Goal: Information Seeking & Learning: Learn about a topic

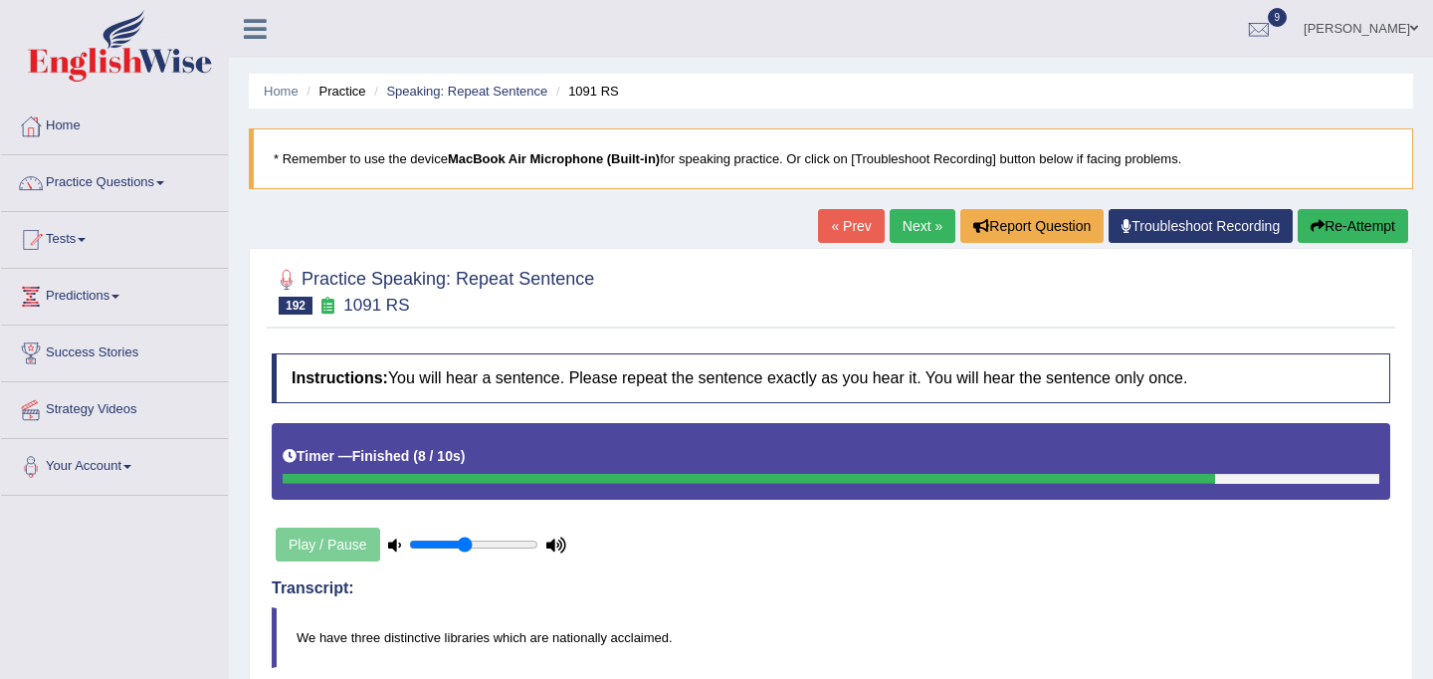
click at [919, 230] on link "Next »" at bounding box center [923, 226] width 66 height 34
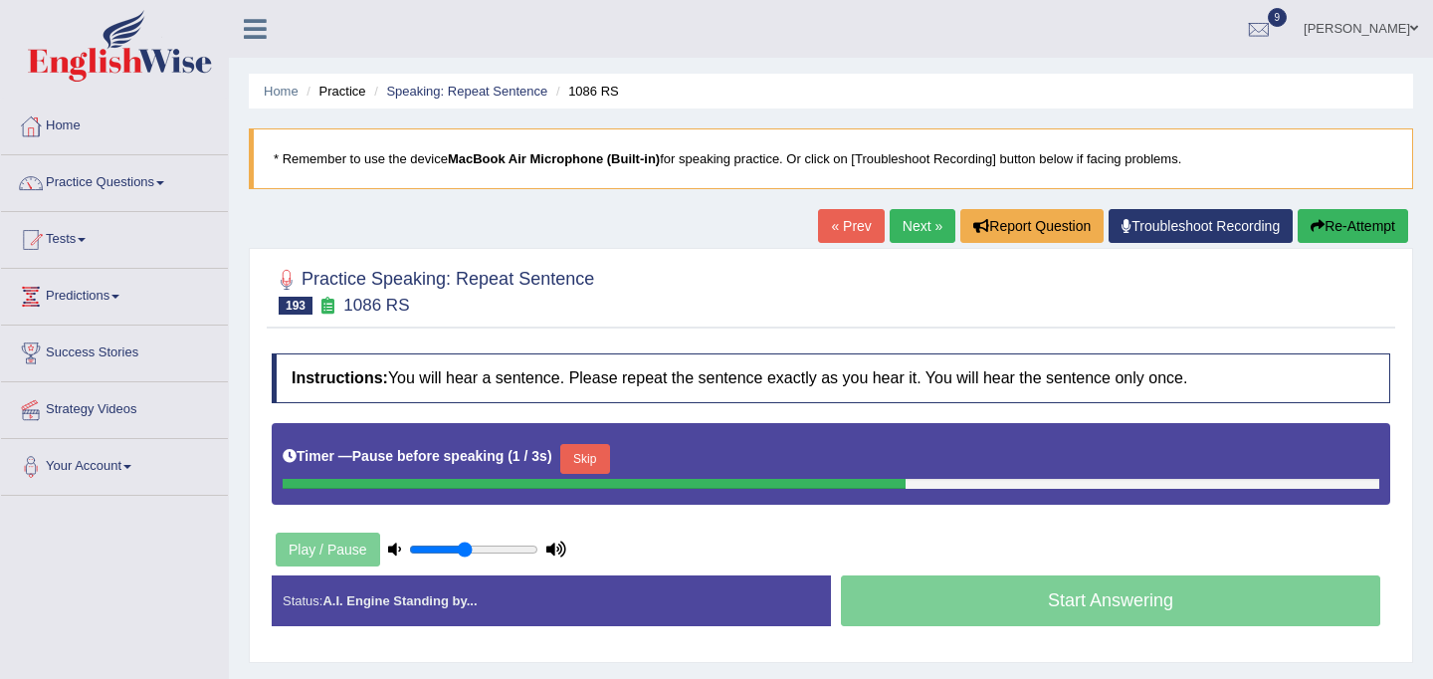
click at [582, 459] on button "Skip" at bounding box center [585, 459] width 50 height 30
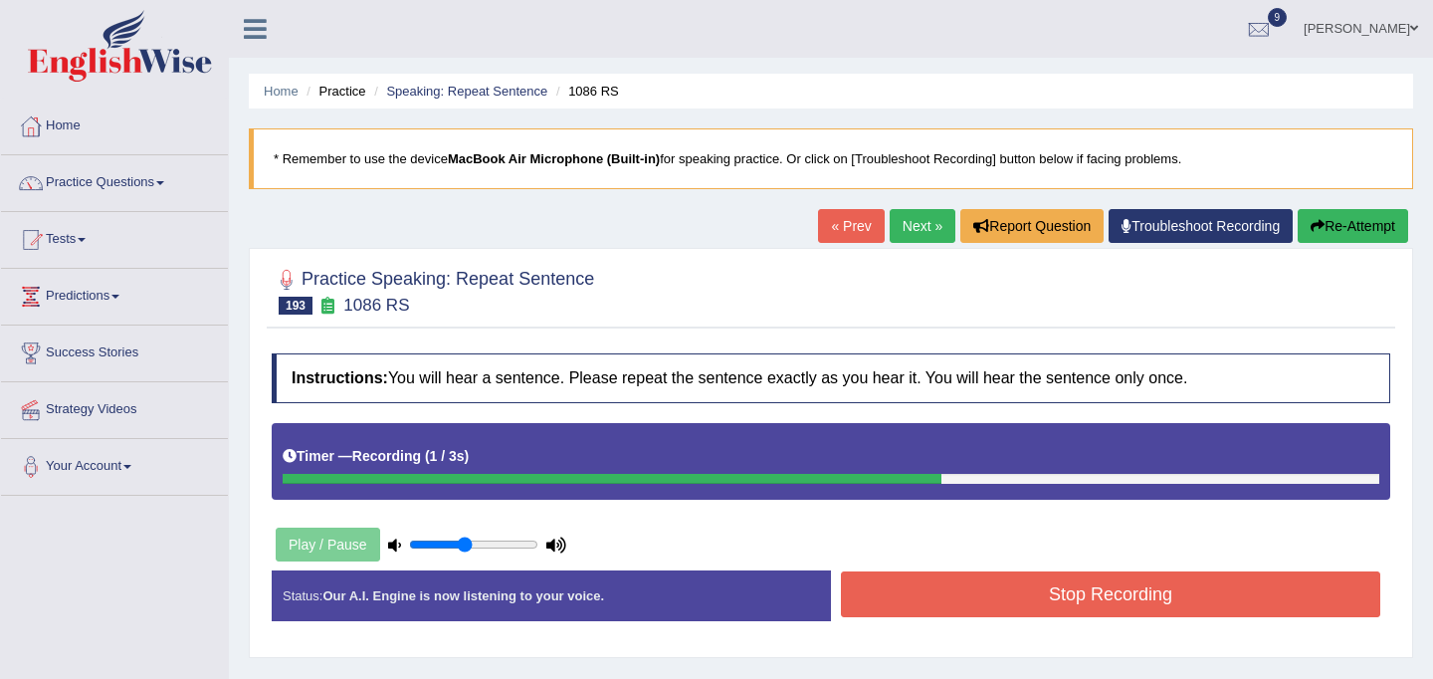
scroll to position [1, 0]
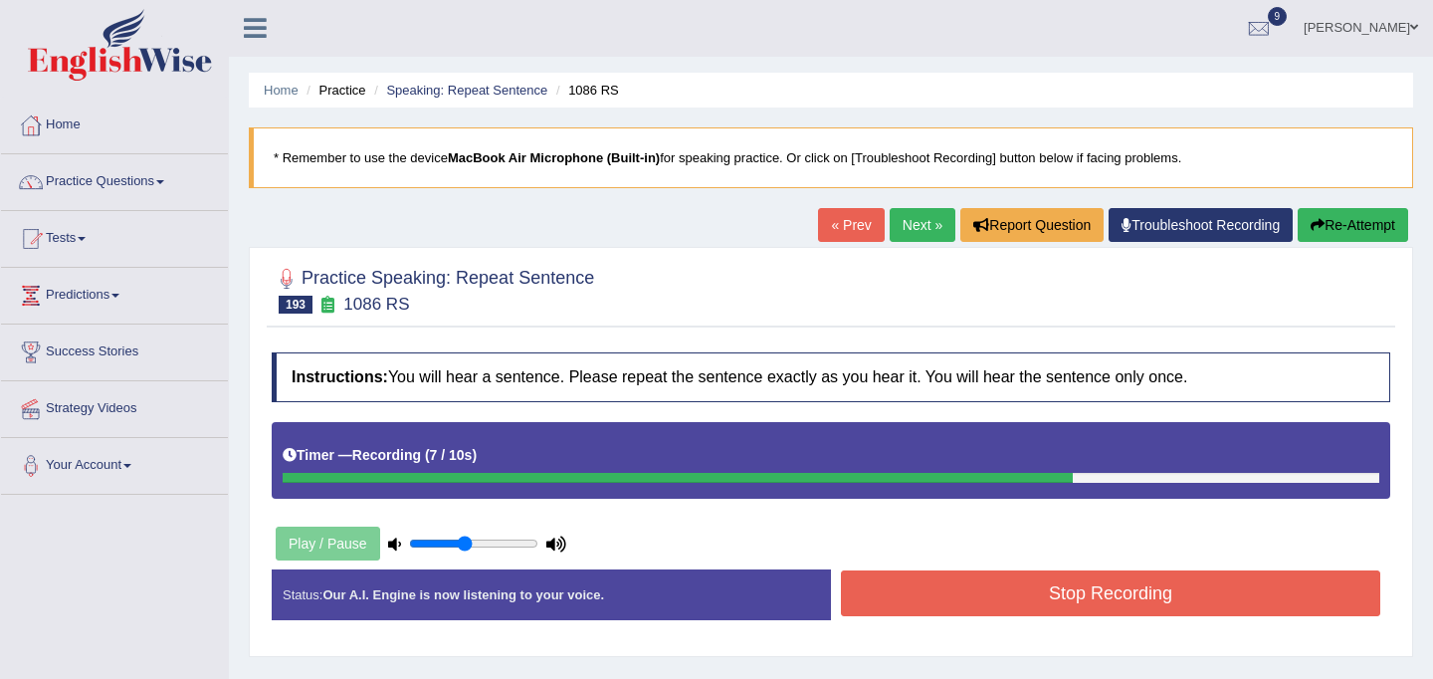
click at [967, 583] on button "Stop Recording" at bounding box center [1110, 593] width 539 height 46
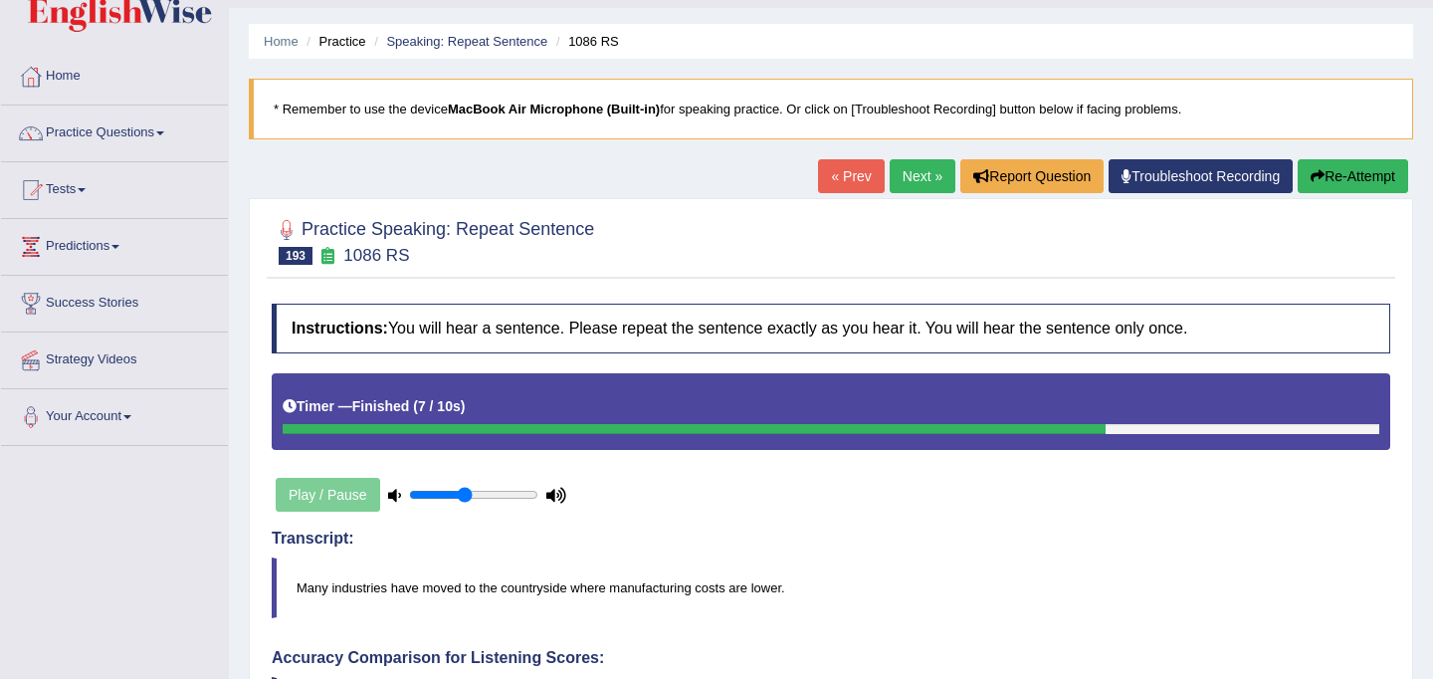
scroll to position [0, 0]
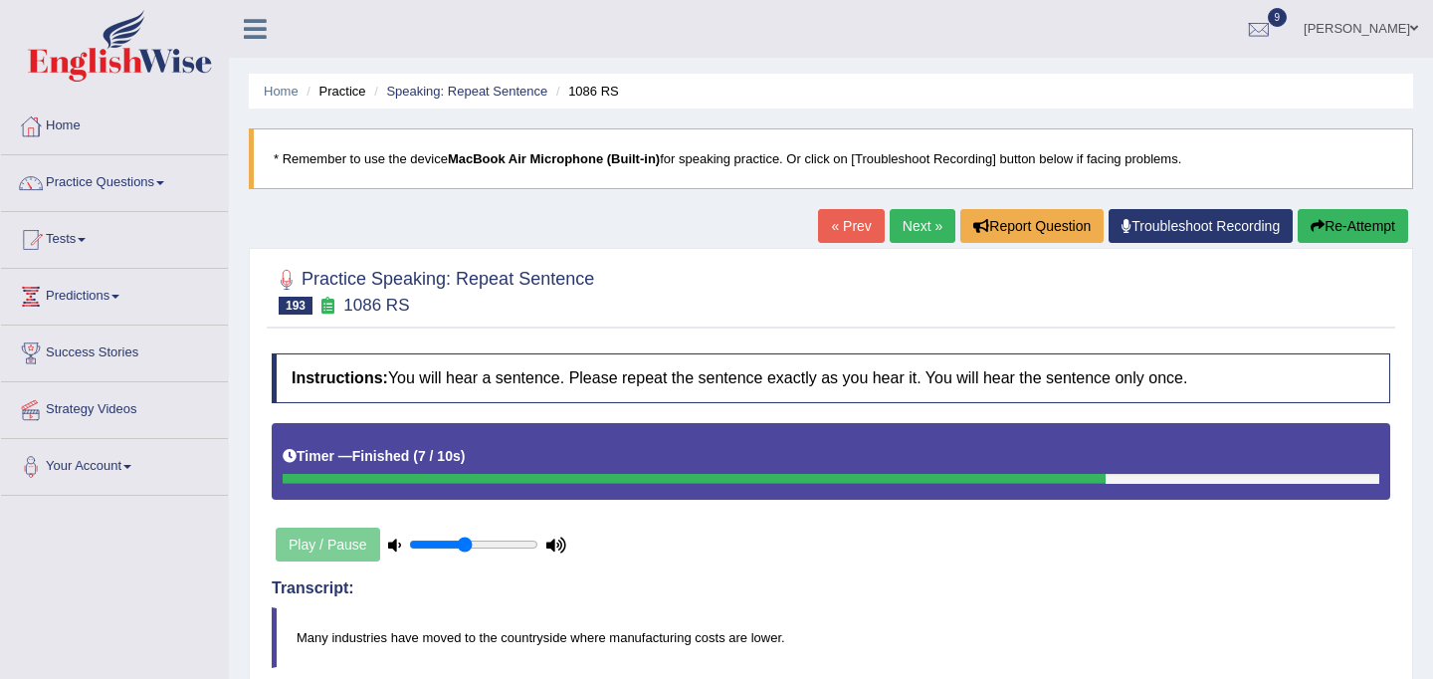
click at [913, 224] on link "Next »" at bounding box center [923, 226] width 66 height 34
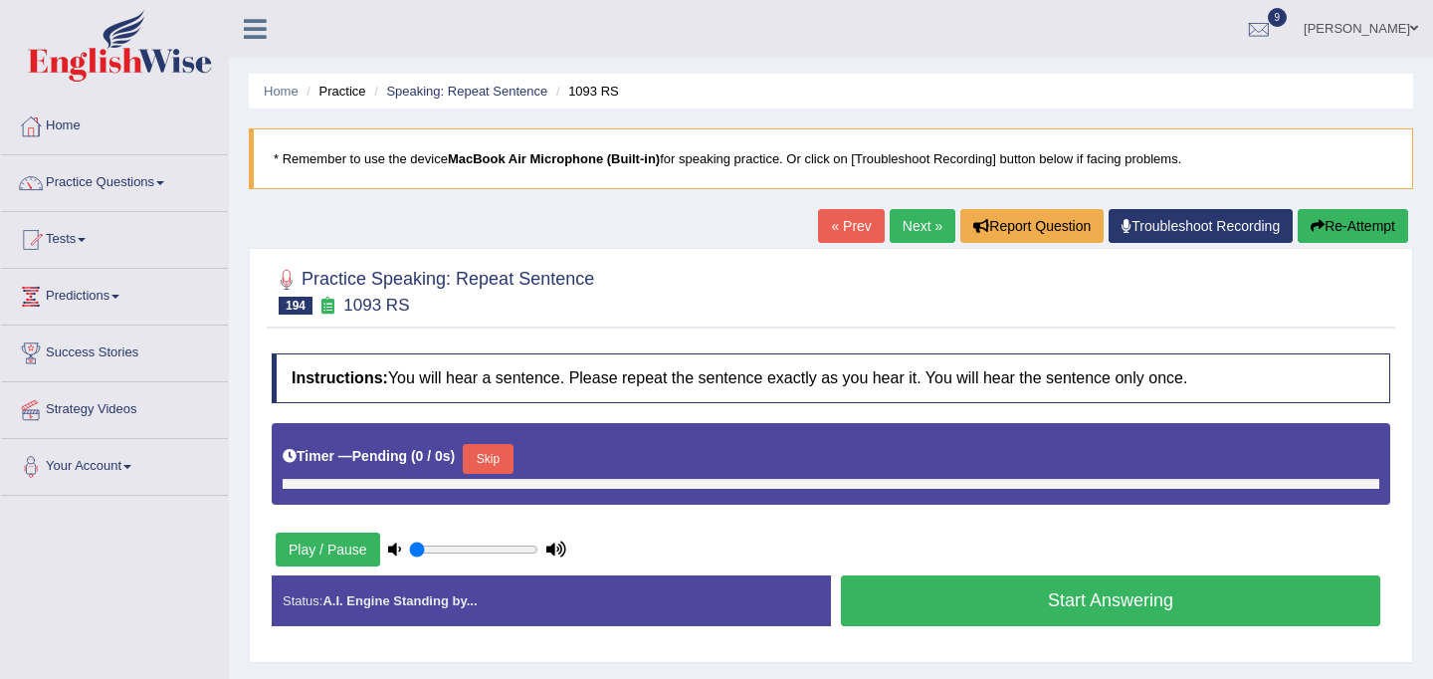
type input "0.45"
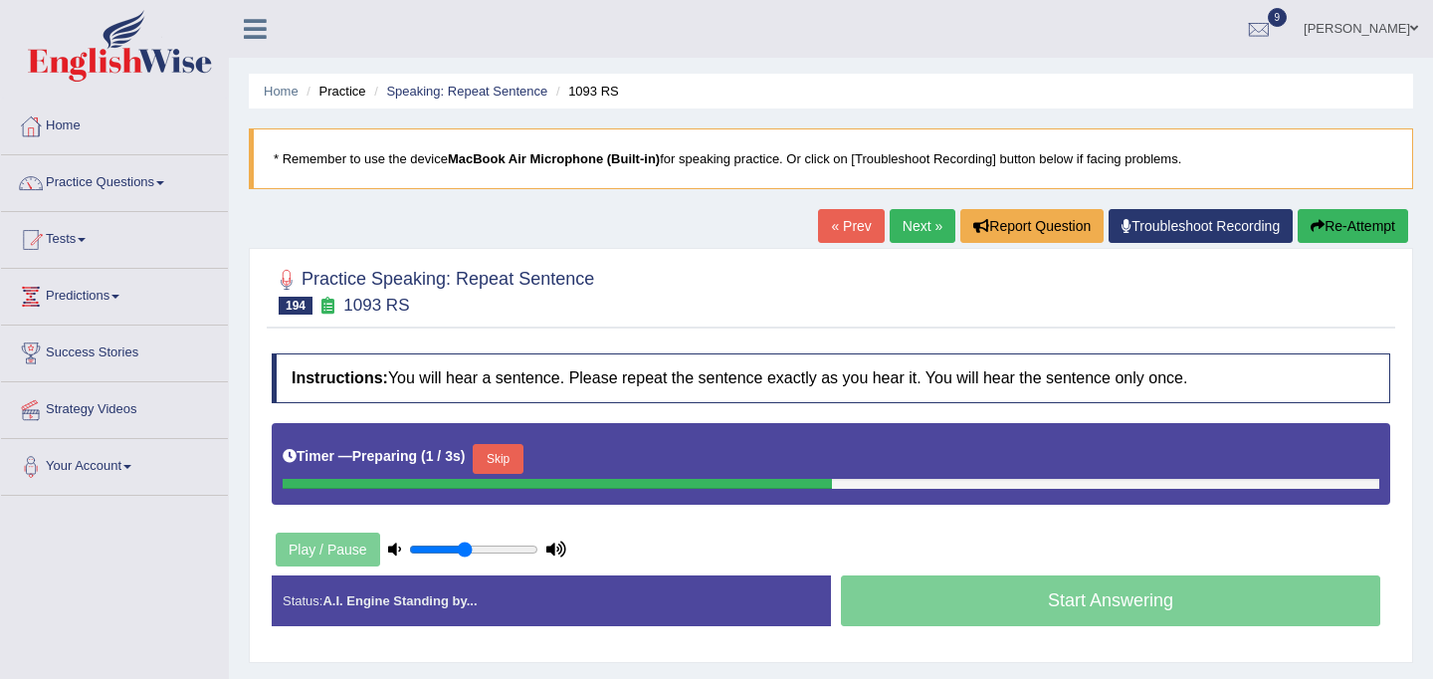
click at [501, 461] on button "Skip" at bounding box center [498, 459] width 50 height 30
click at [607, 457] on button "Skip" at bounding box center [585, 459] width 50 height 30
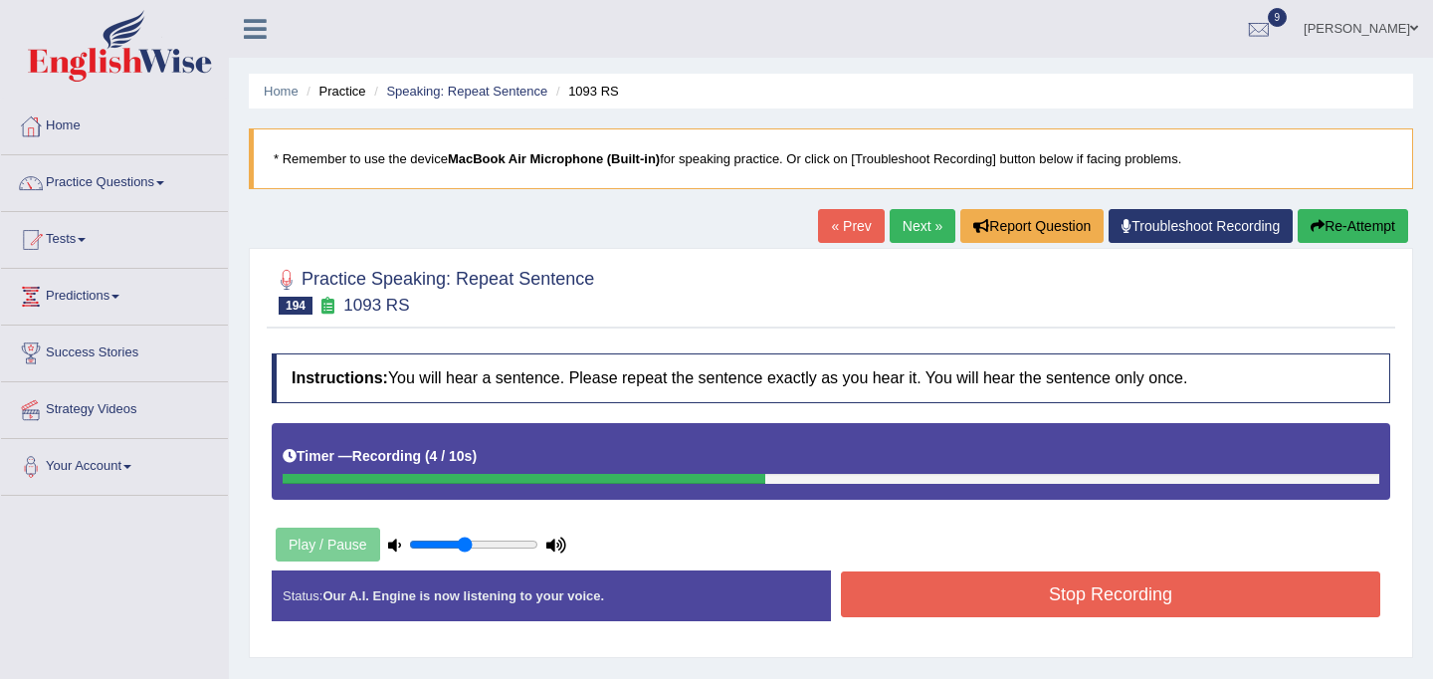
click at [970, 587] on button "Stop Recording" at bounding box center [1110, 594] width 539 height 46
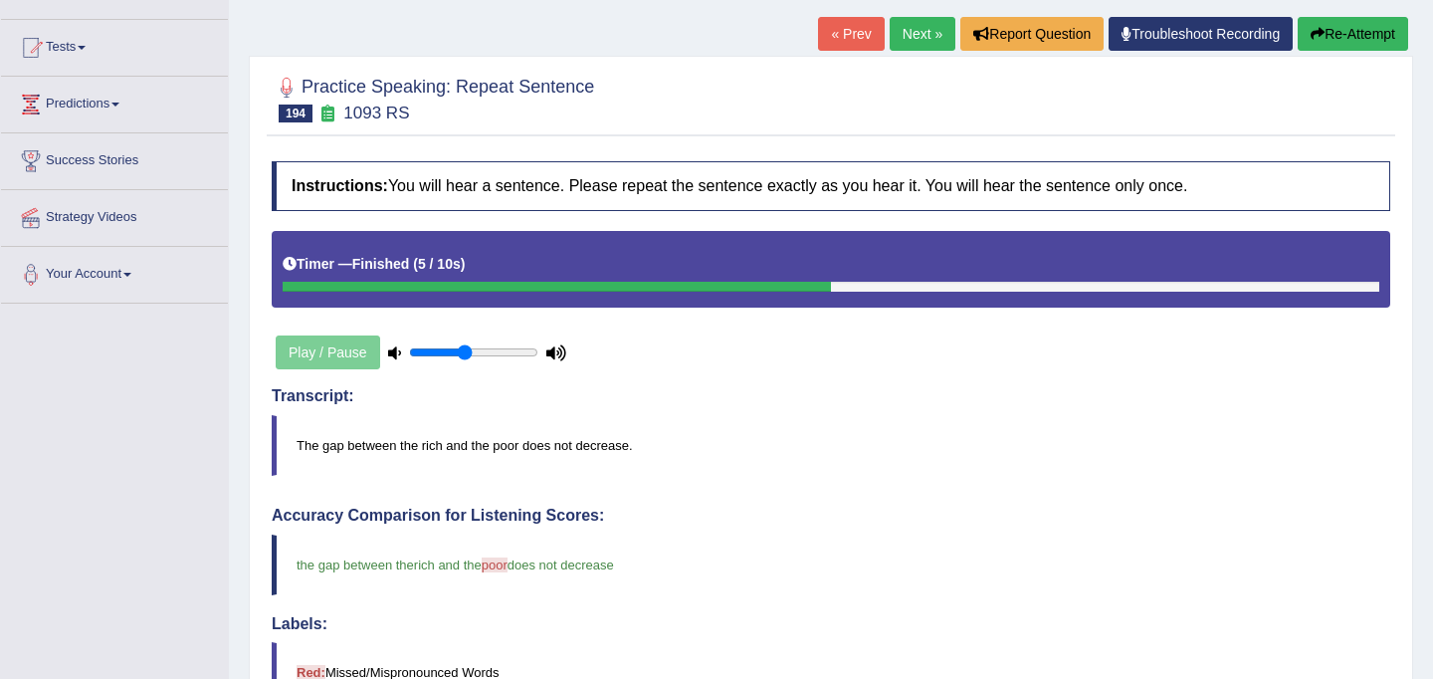
scroll to position [189, 0]
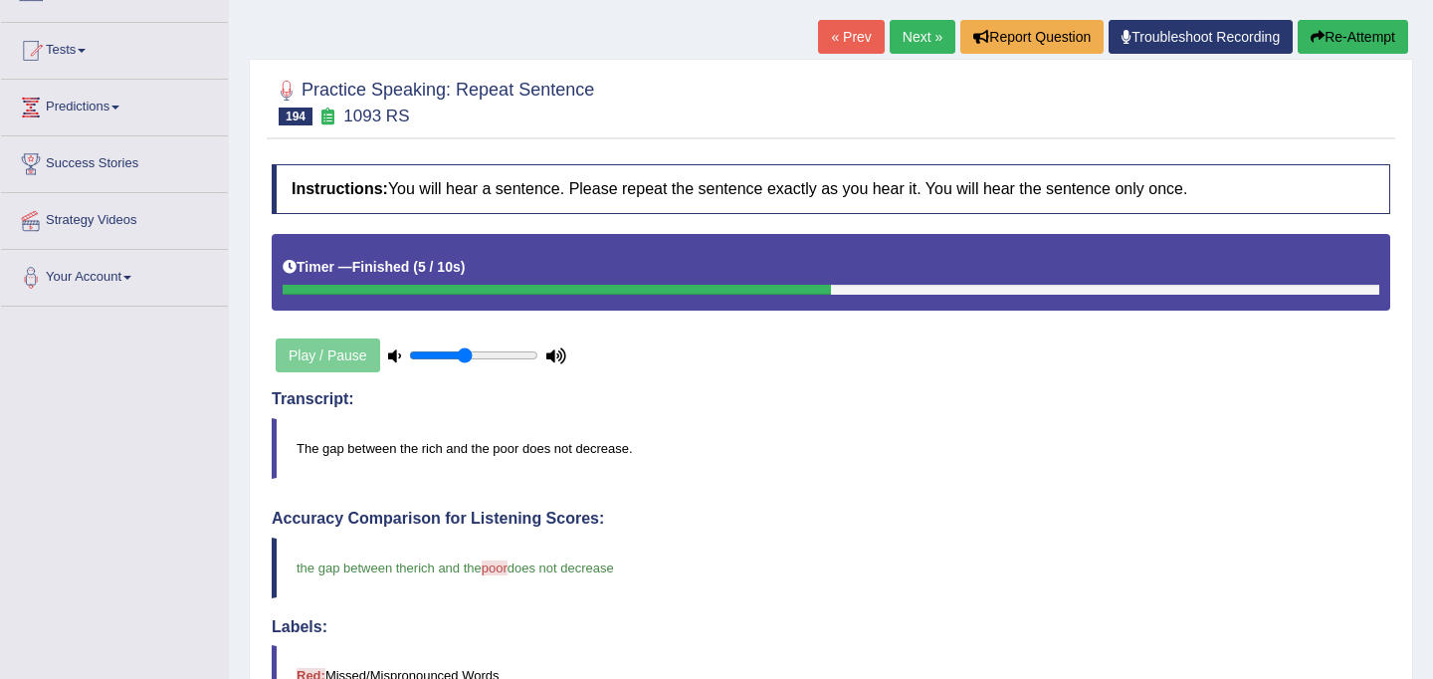
click at [908, 29] on link "Next »" at bounding box center [923, 37] width 66 height 34
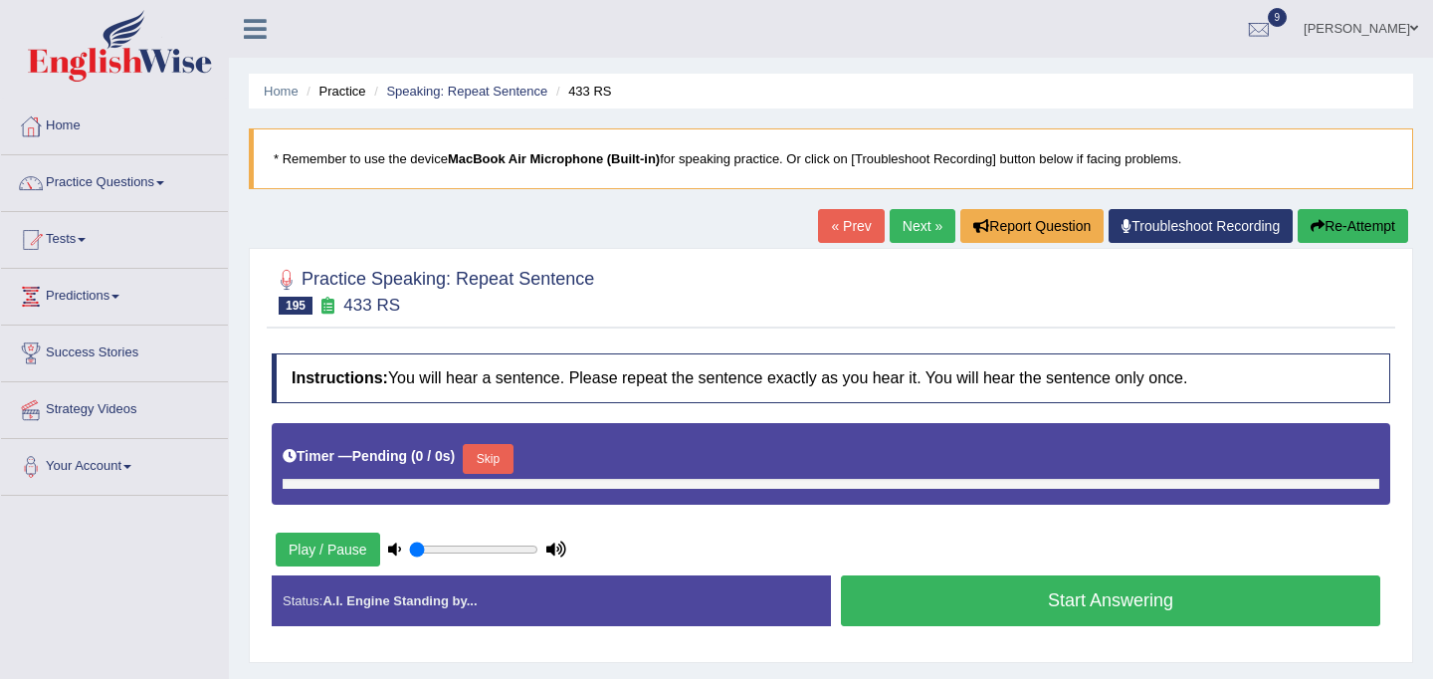
type input "0.45"
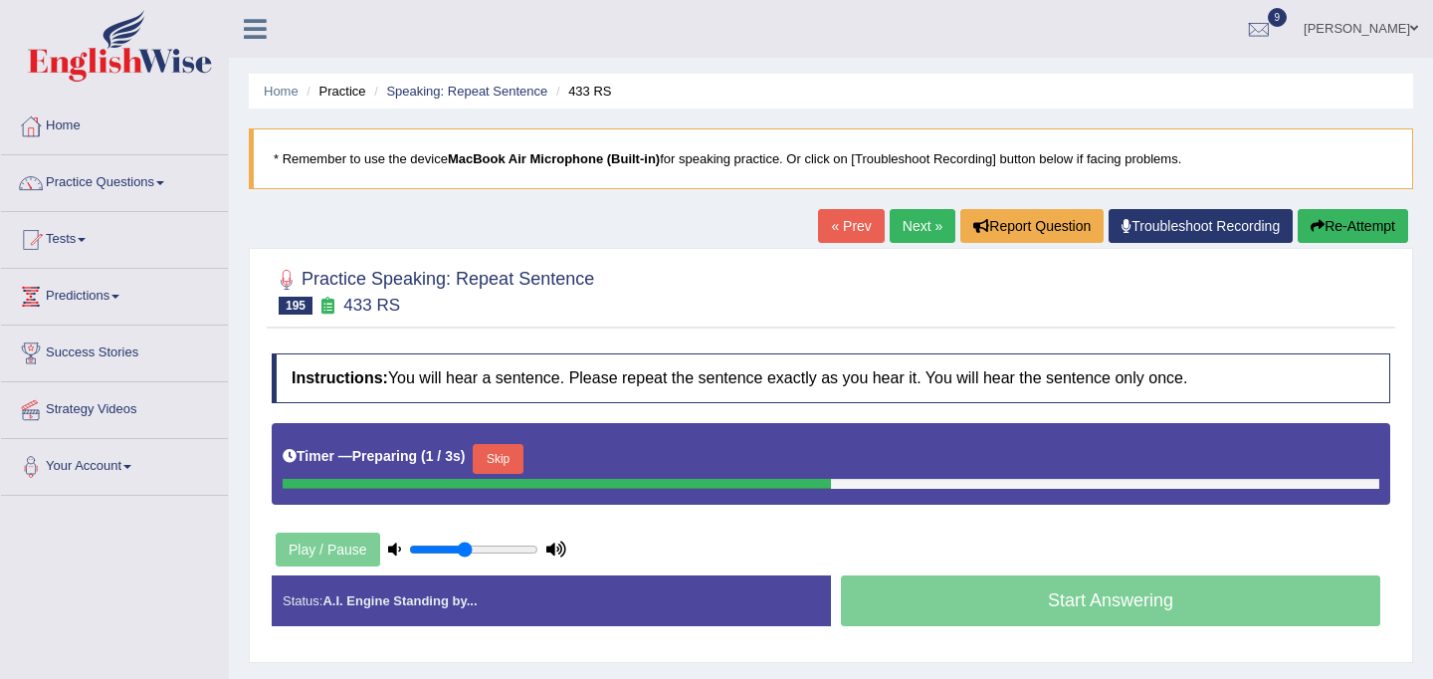
click at [511, 461] on button "Skip" at bounding box center [498, 459] width 50 height 30
click at [598, 452] on button "Skip" at bounding box center [585, 459] width 50 height 30
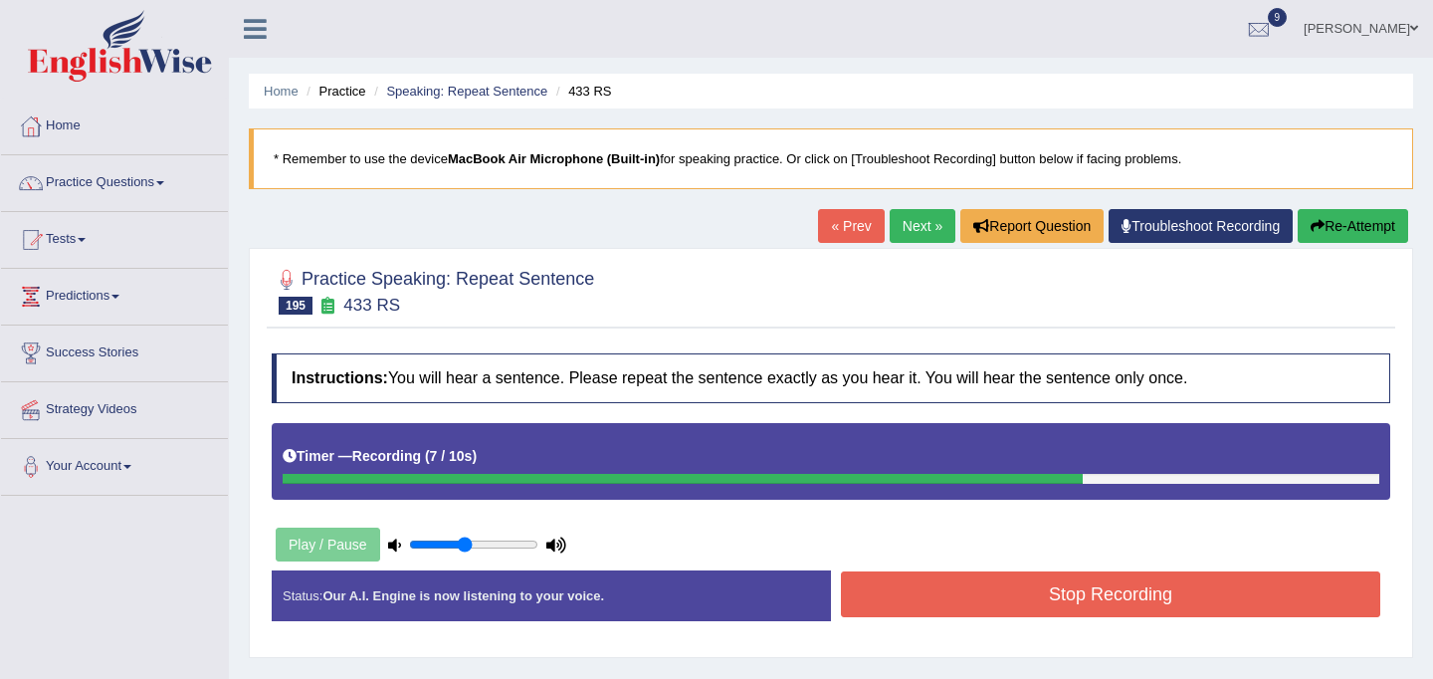
click at [950, 588] on button "Stop Recording" at bounding box center [1110, 594] width 539 height 46
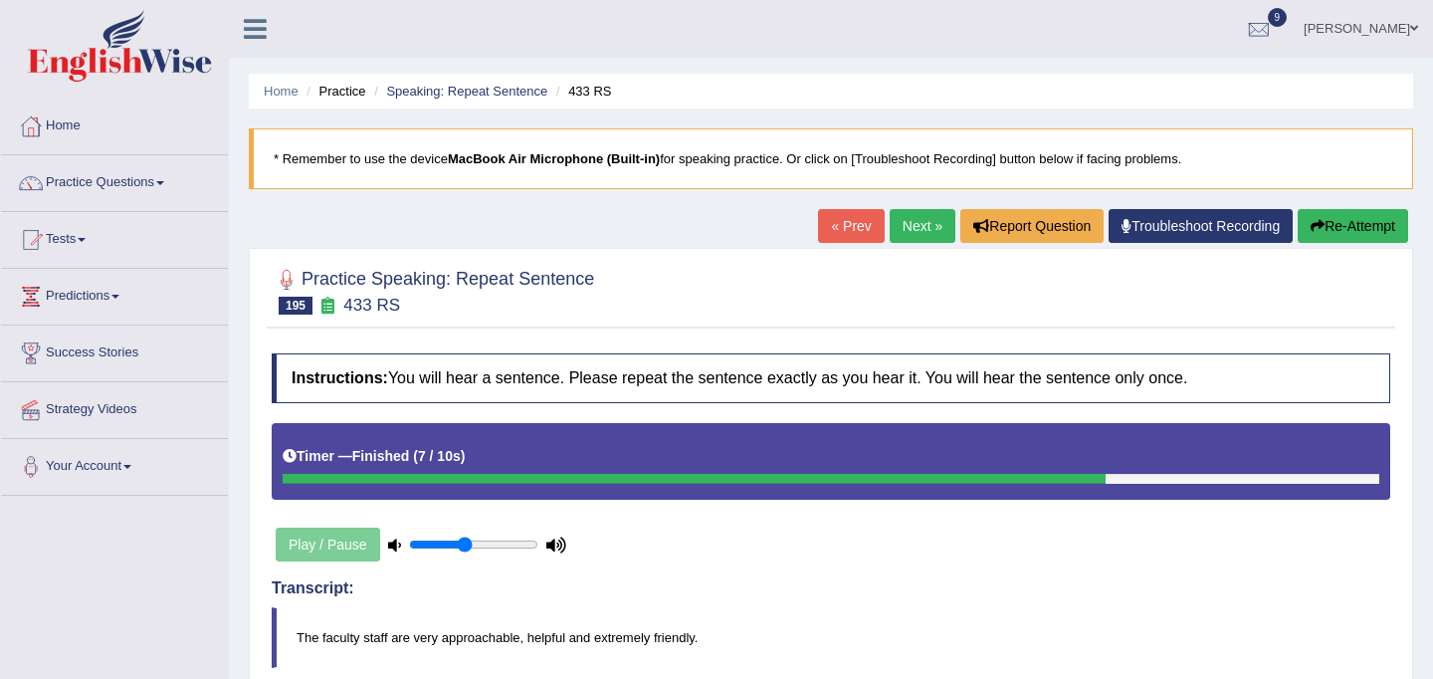
click at [894, 227] on link "Next »" at bounding box center [923, 226] width 66 height 34
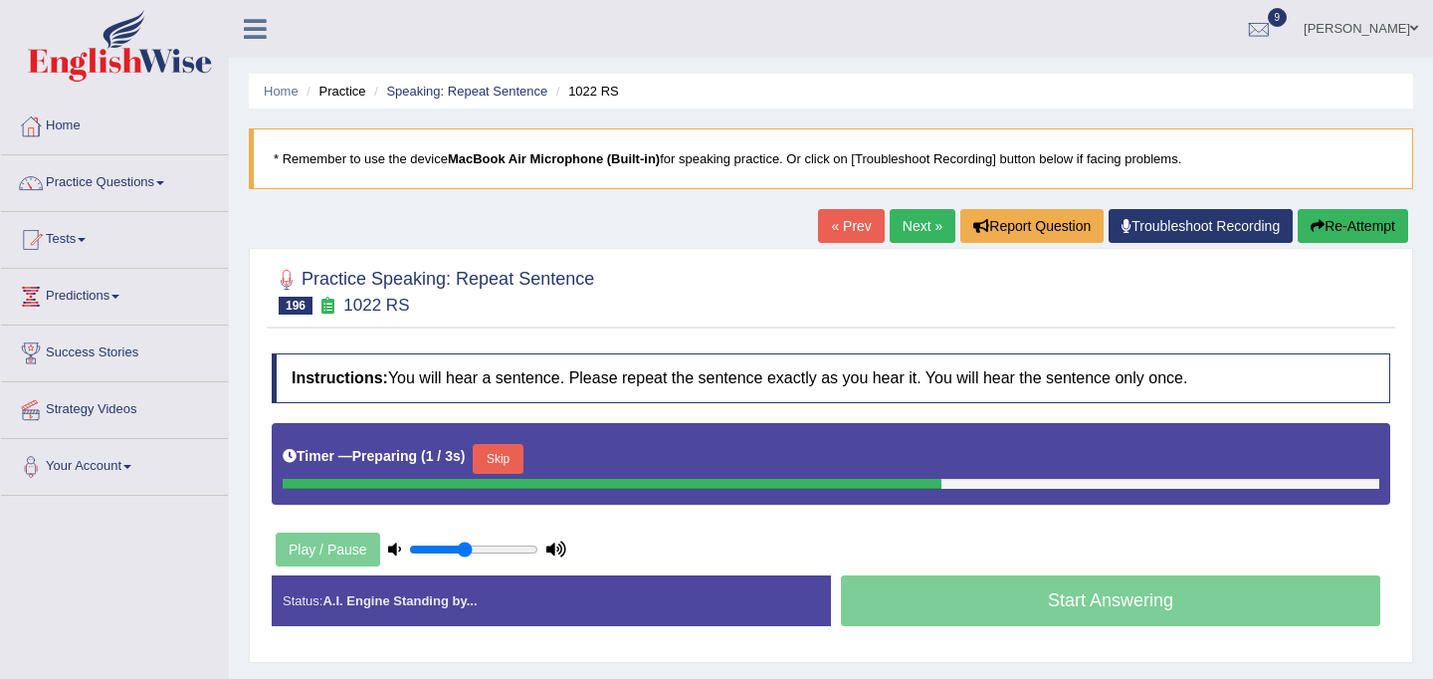
click at [508, 464] on button "Skip" at bounding box center [498, 459] width 50 height 30
click at [604, 453] on button "Skip" at bounding box center [585, 459] width 50 height 30
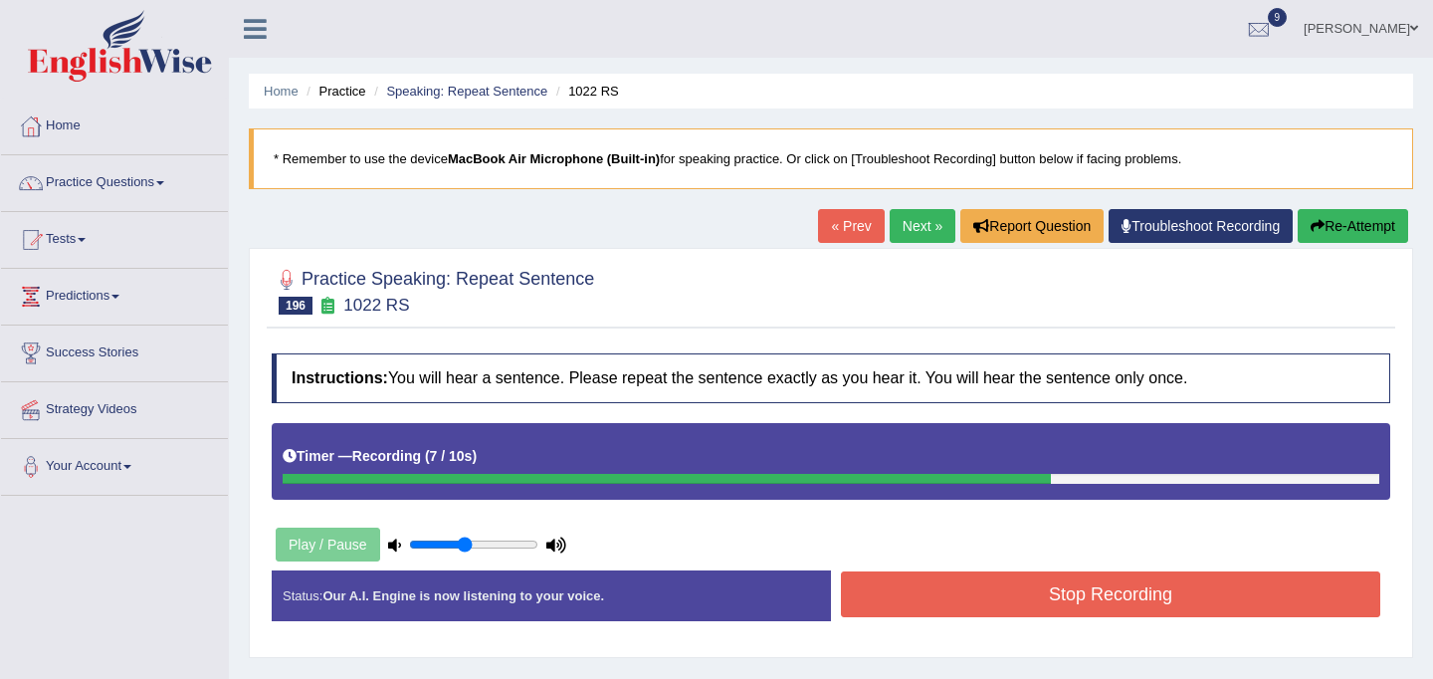
click at [917, 599] on button "Stop Recording" at bounding box center [1110, 594] width 539 height 46
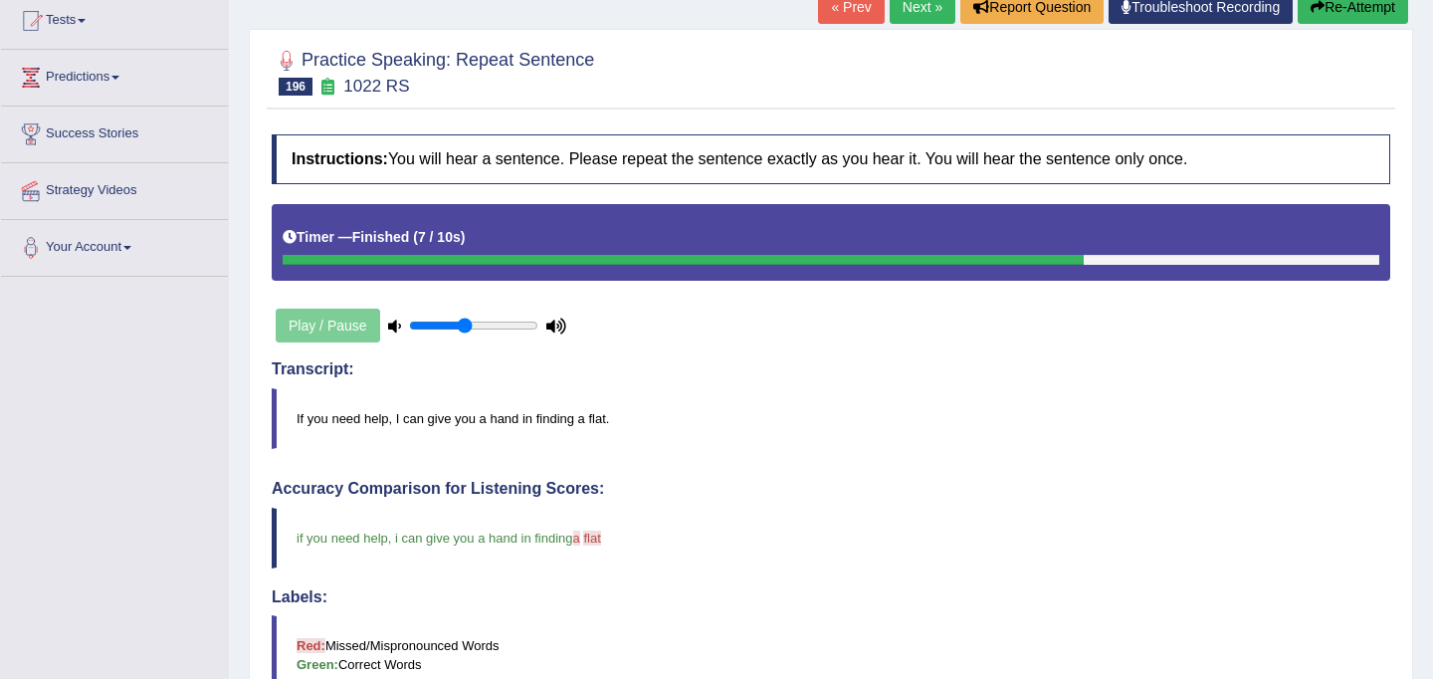
scroll to position [179, 0]
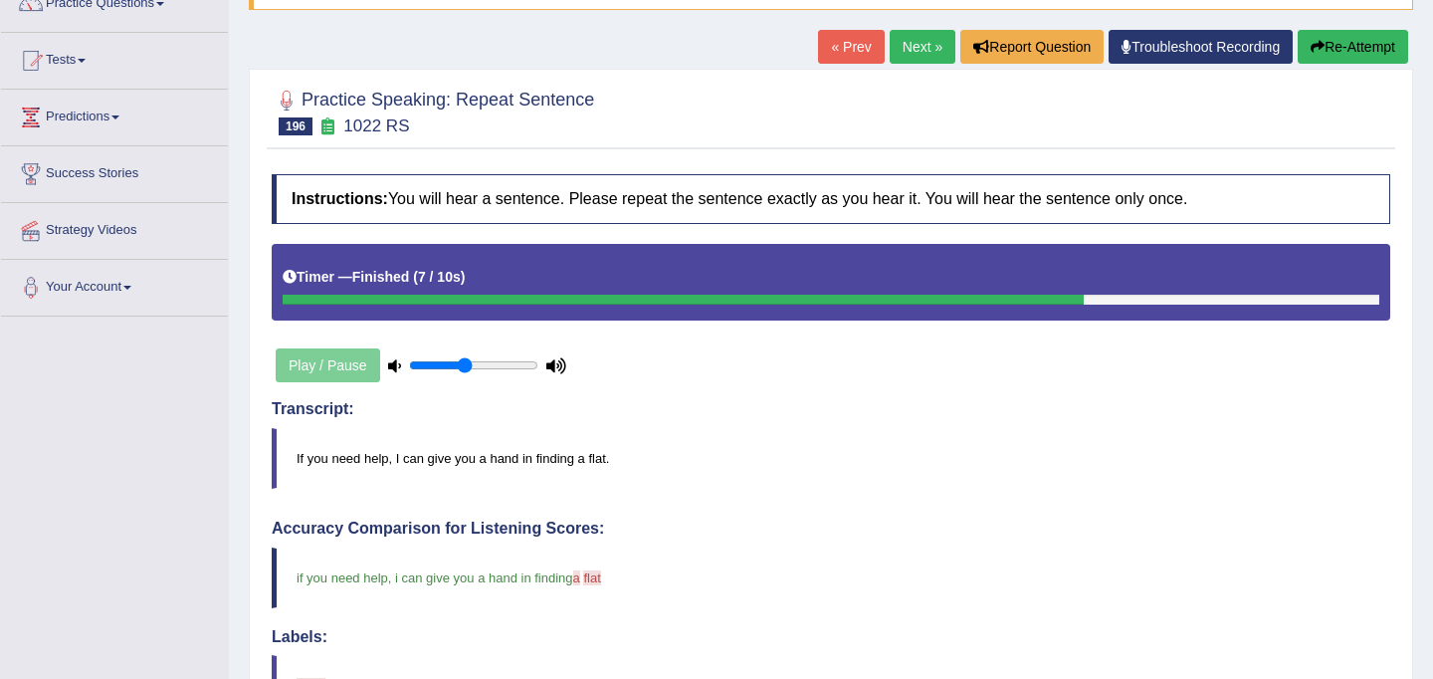
click at [919, 51] on link "Next »" at bounding box center [923, 47] width 66 height 34
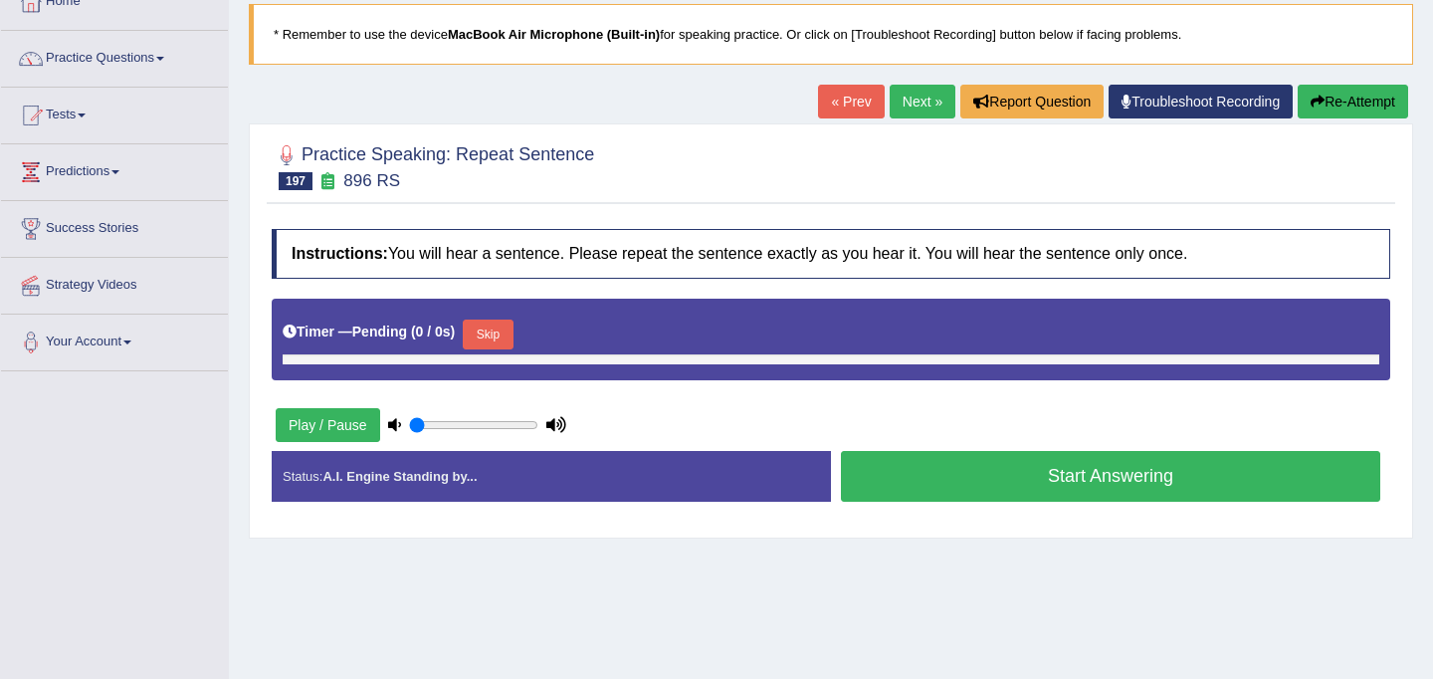
scroll to position [125, 0]
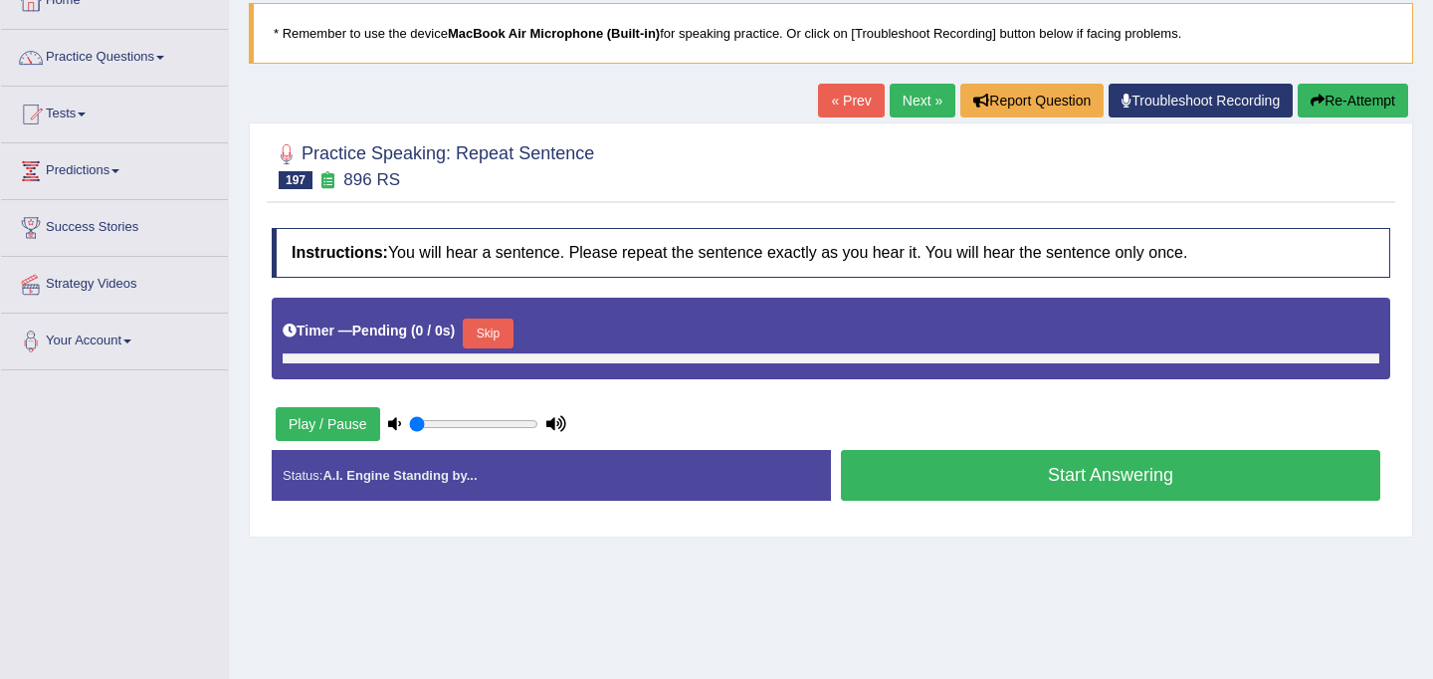
type input "0.45"
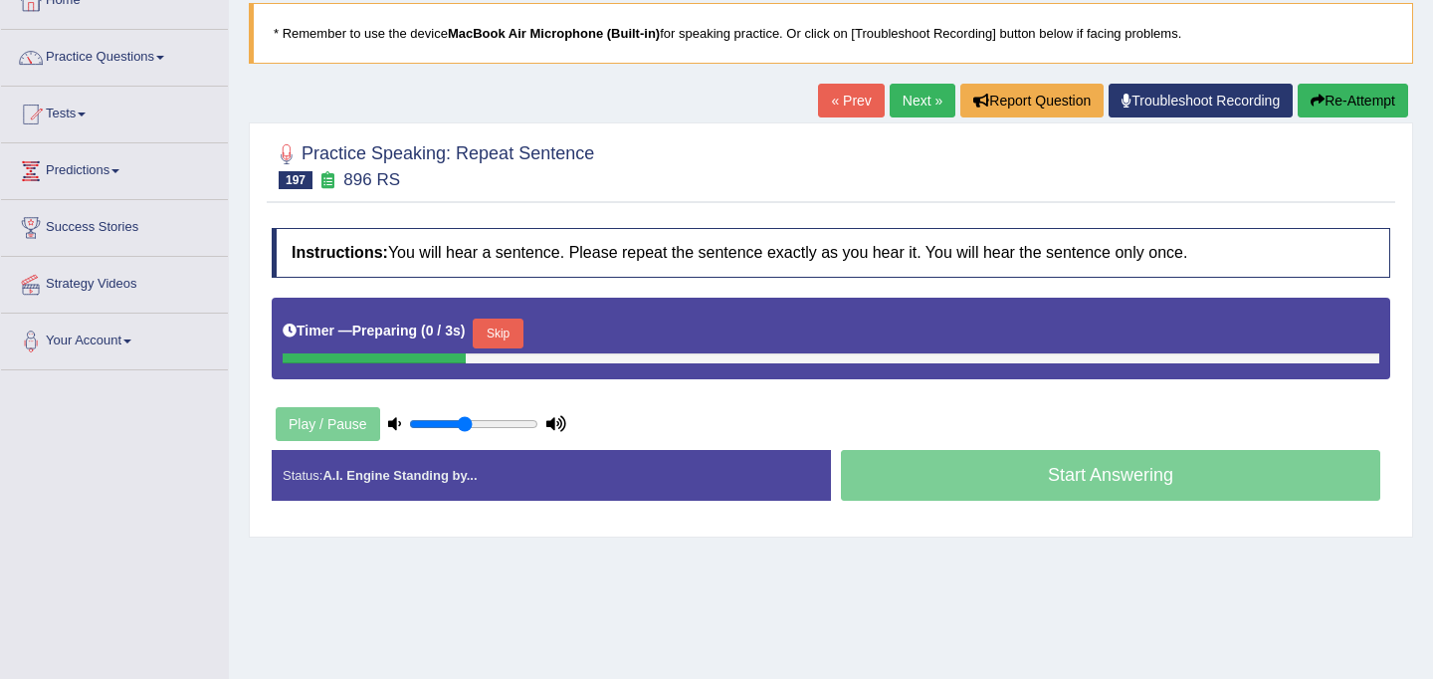
click at [503, 335] on button "Skip" at bounding box center [498, 334] width 50 height 30
click at [609, 327] on button "Skip" at bounding box center [585, 334] width 50 height 30
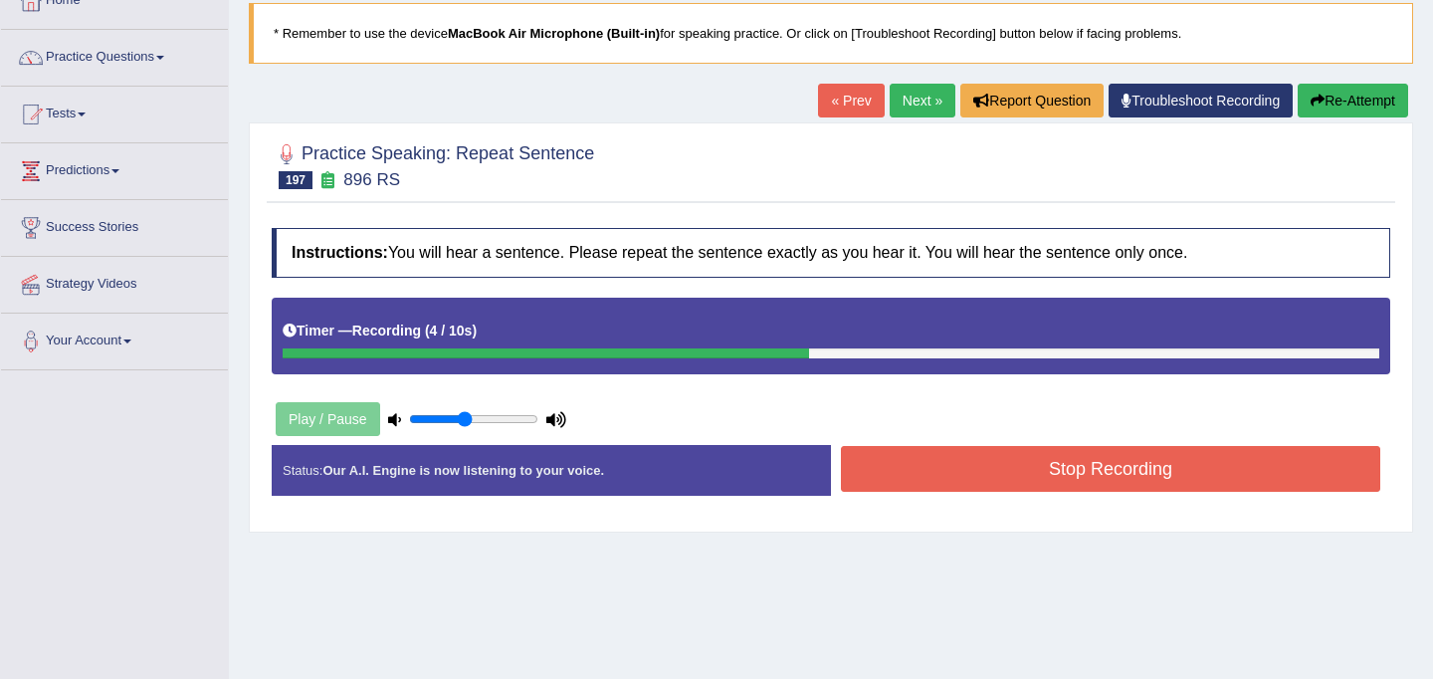
click at [962, 465] on button "Stop Recording" at bounding box center [1110, 469] width 539 height 46
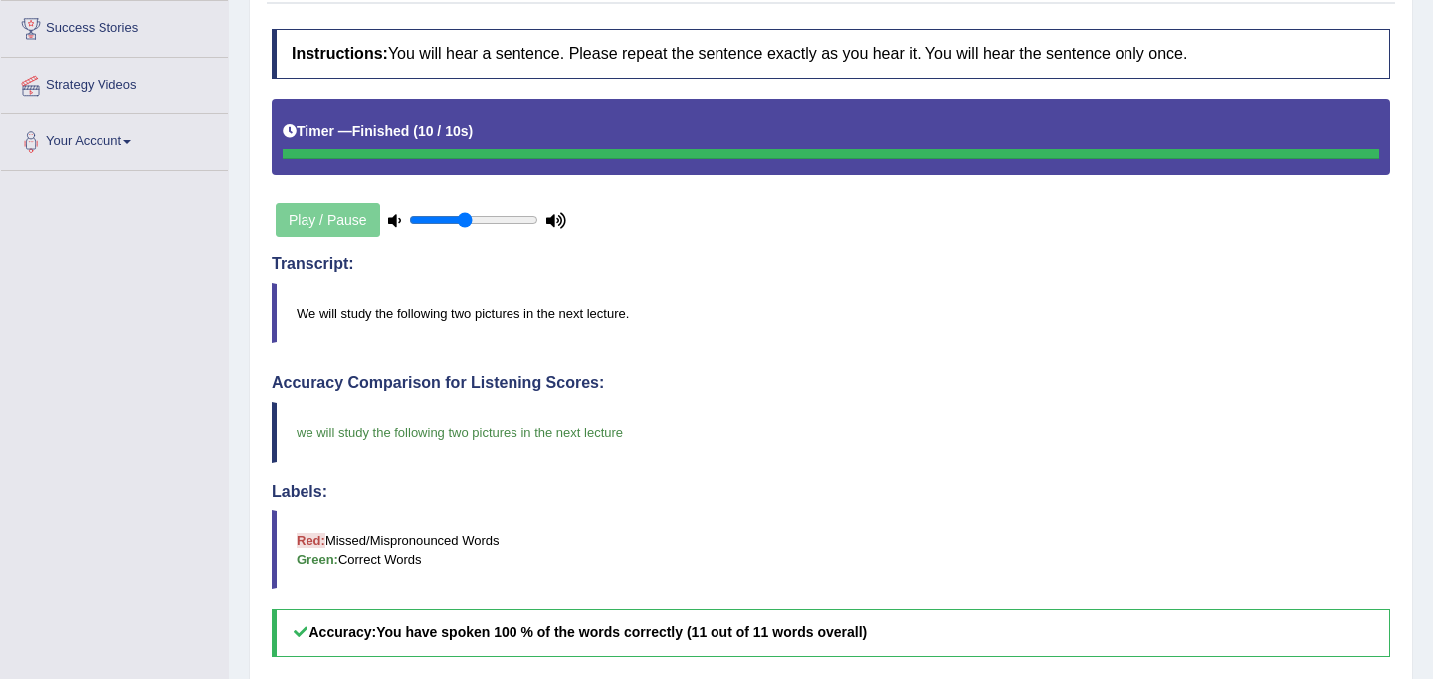
scroll to position [0, 0]
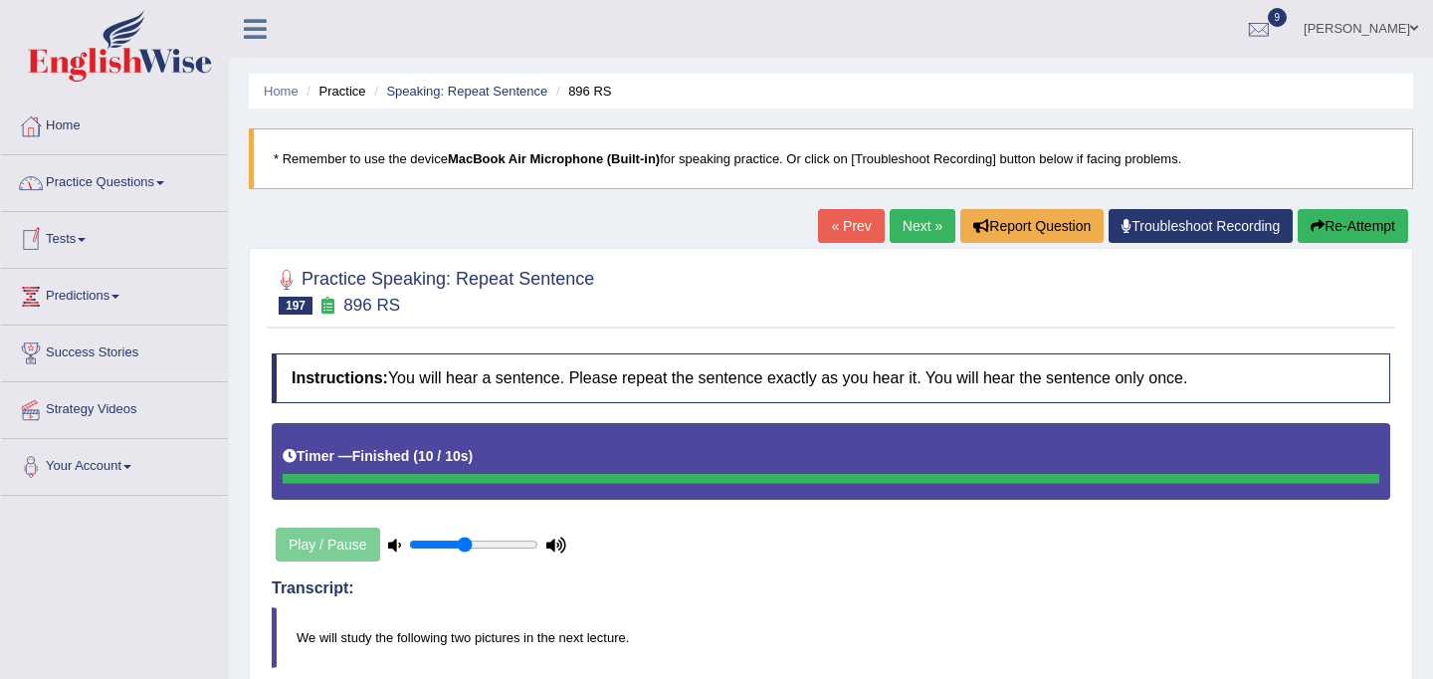
click at [129, 196] on link "Practice Questions" at bounding box center [114, 180] width 227 height 50
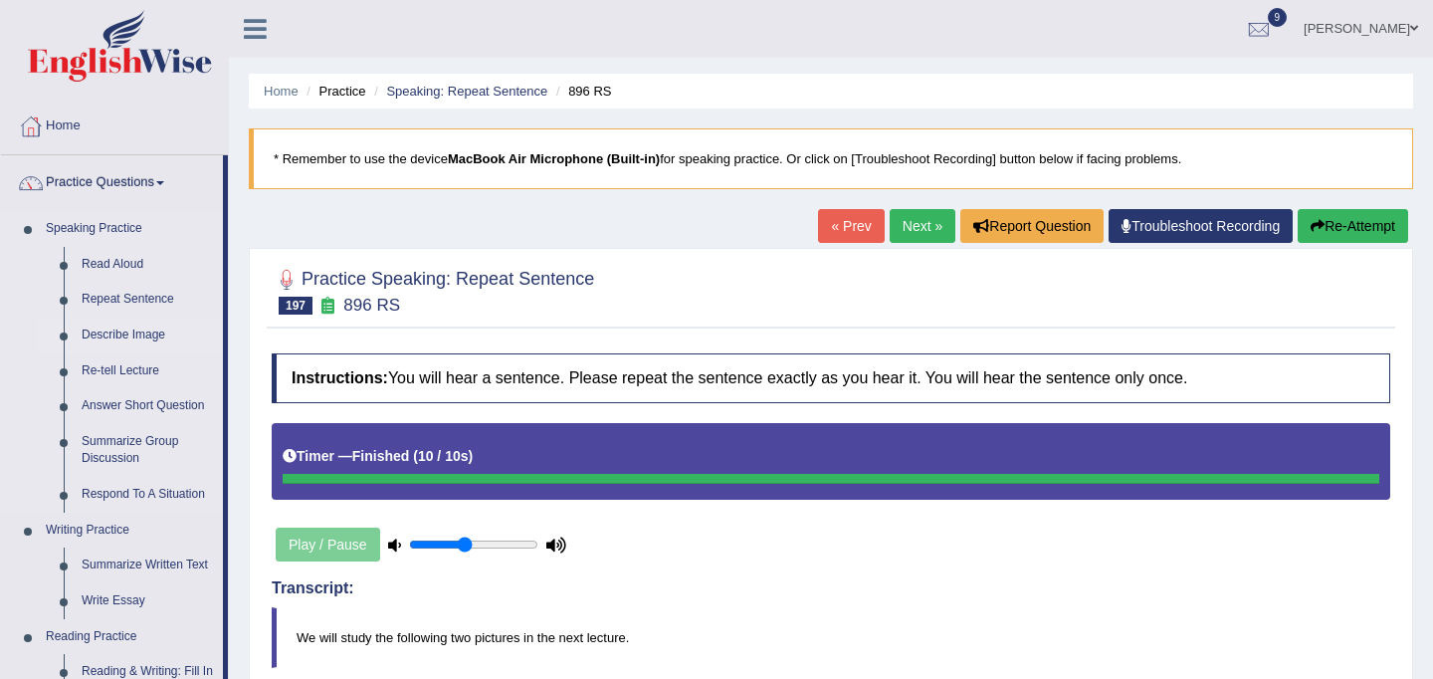
click at [128, 342] on link "Describe Image" at bounding box center [148, 336] width 150 height 36
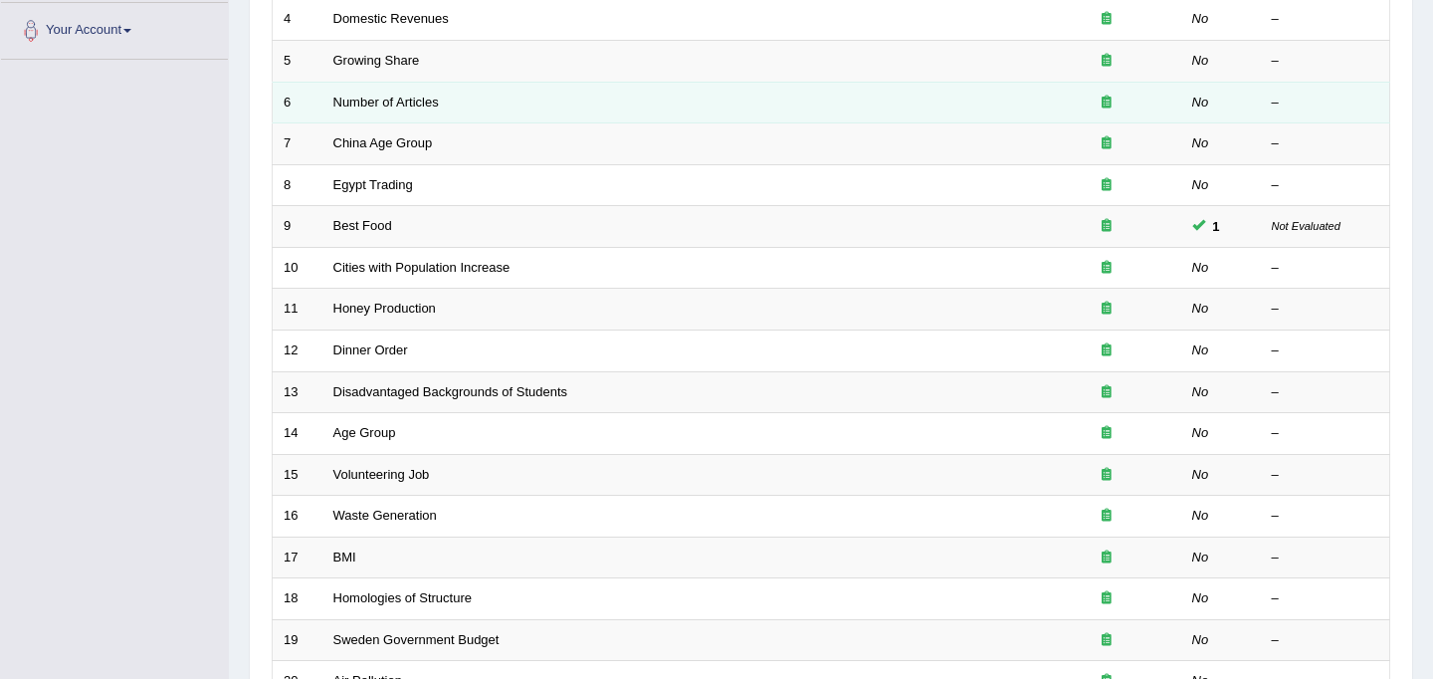
scroll to position [639, 0]
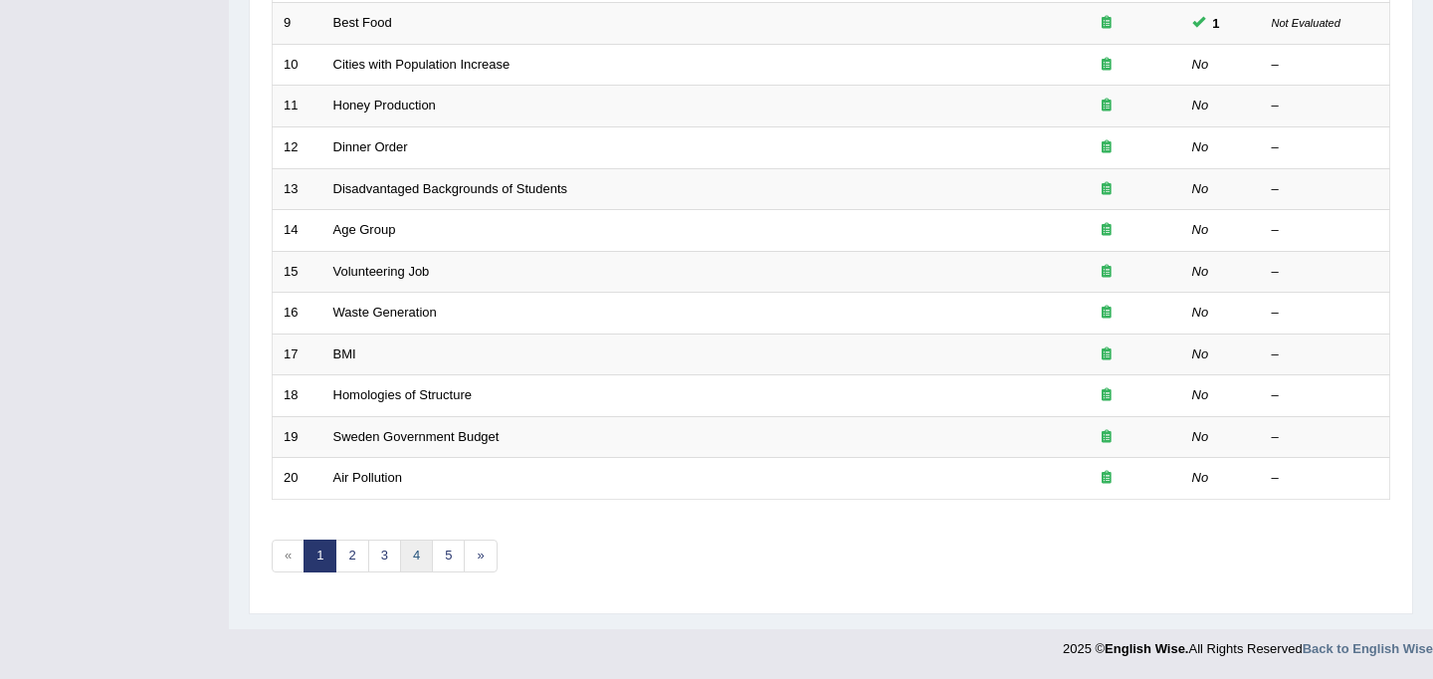
click at [427, 560] on link "4" at bounding box center [416, 555] width 33 height 33
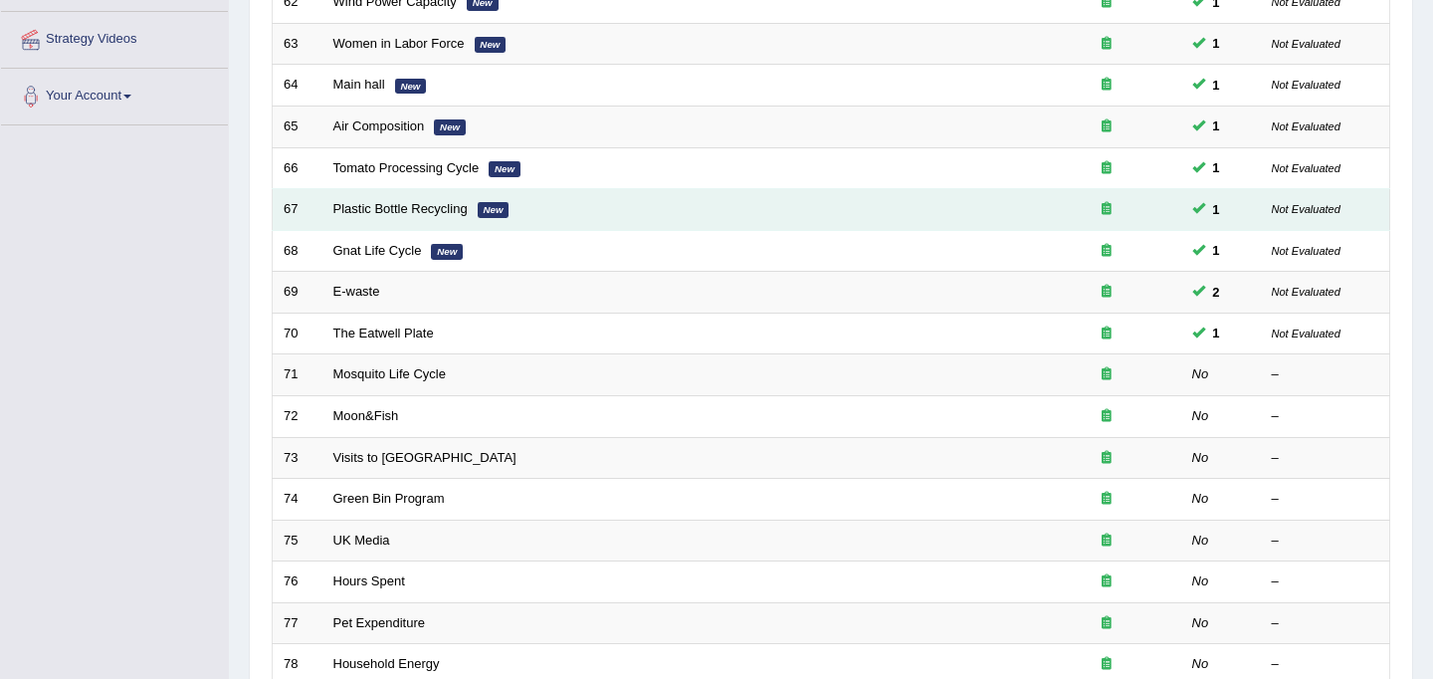
scroll to position [639, 0]
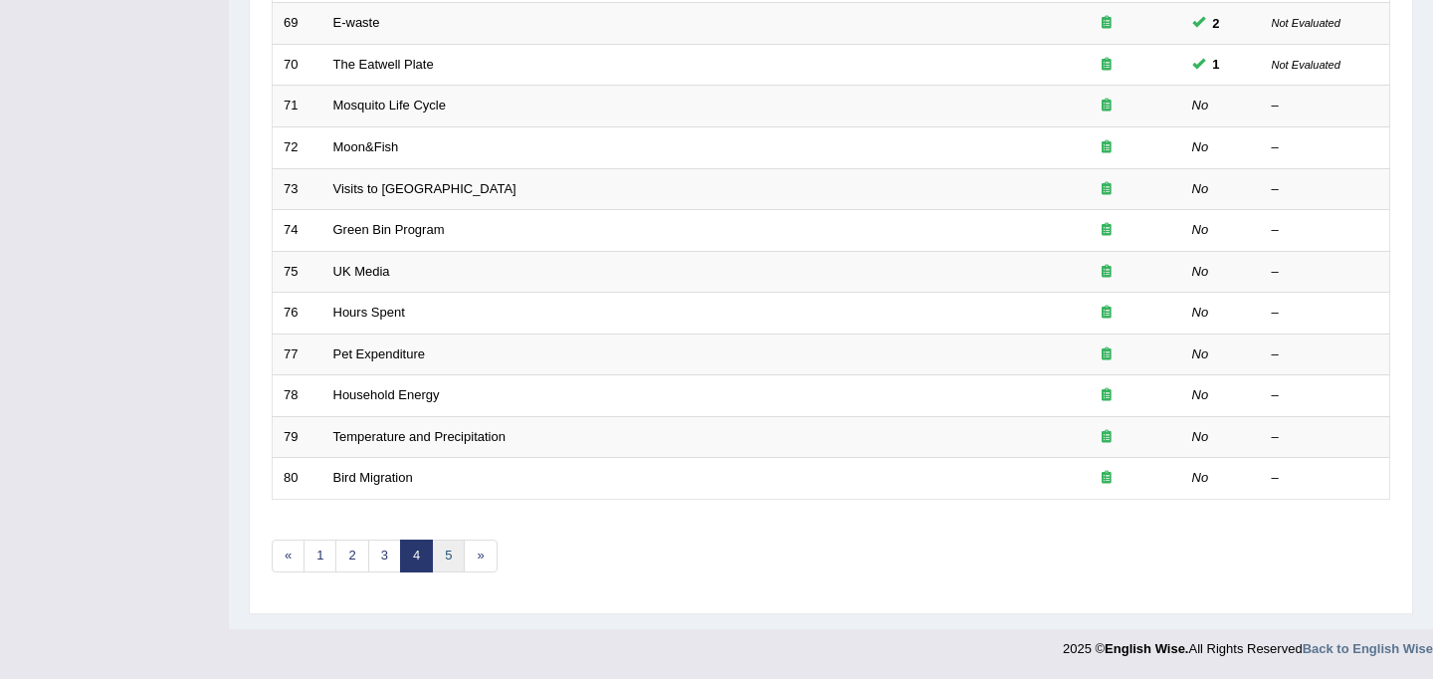
click at [449, 560] on link "5" at bounding box center [448, 555] width 33 height 33
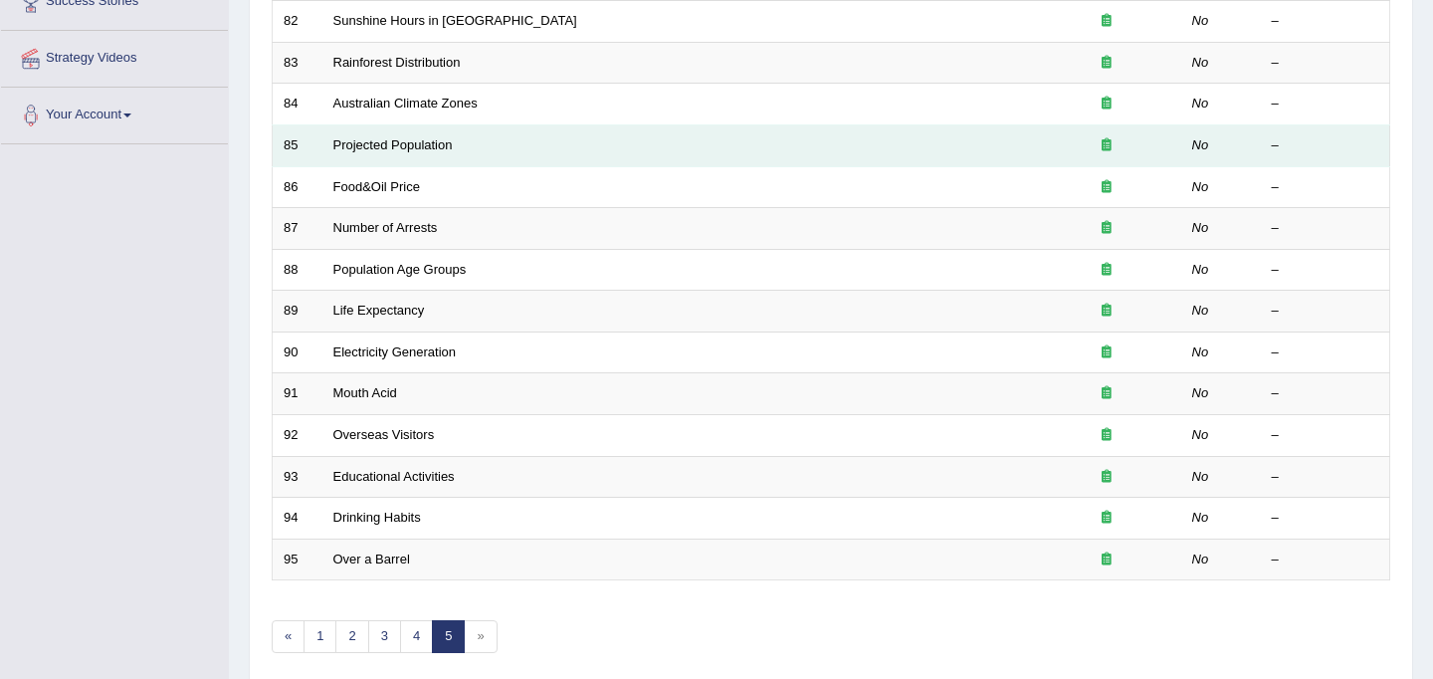
scroll to position [432, 0]
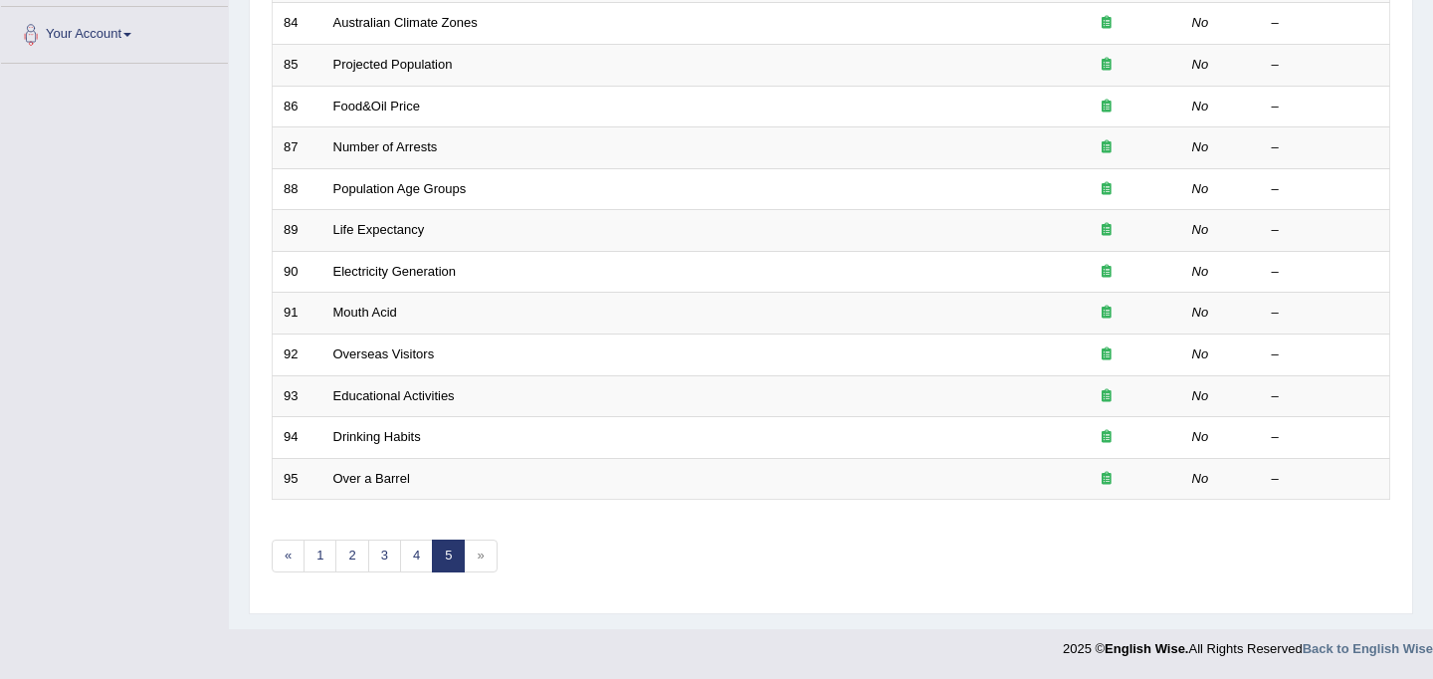
click at [479, 557] on span "»" at bounding box center [480, 555] width 33 height 33
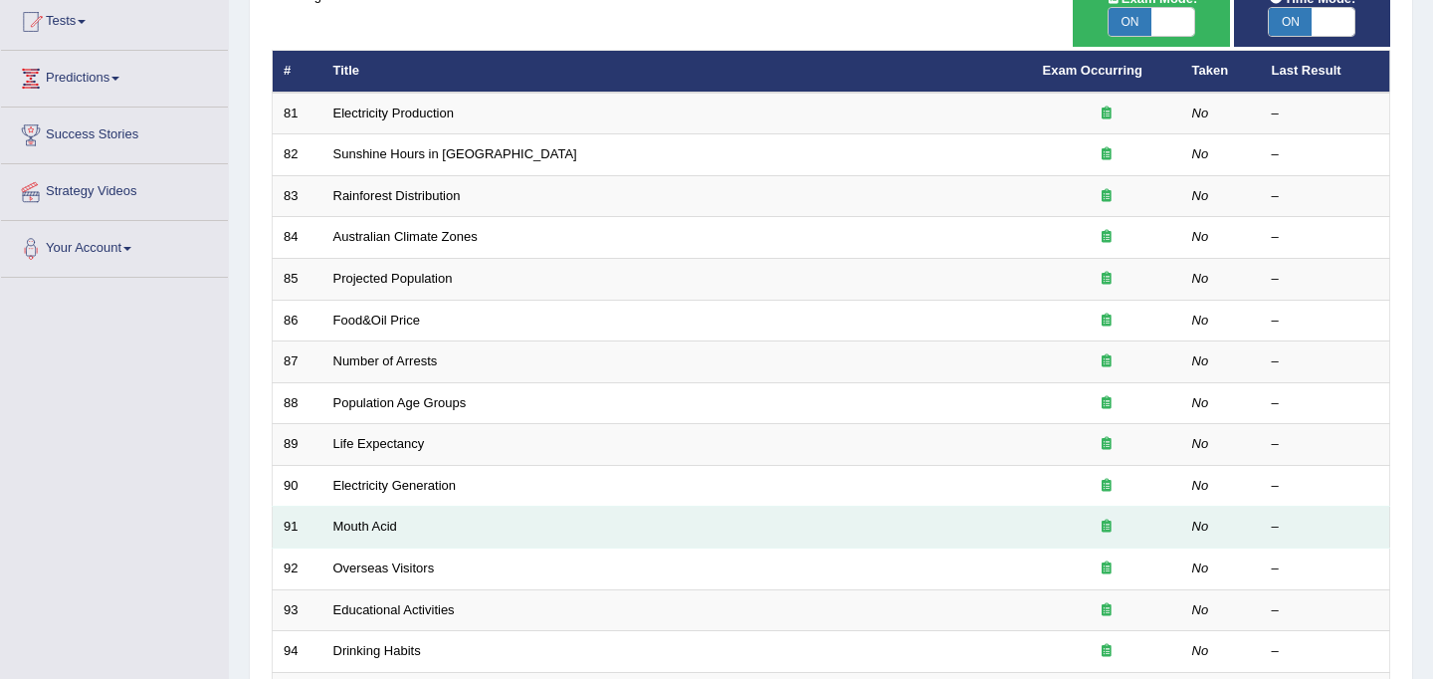
scroll to position [0, 0]
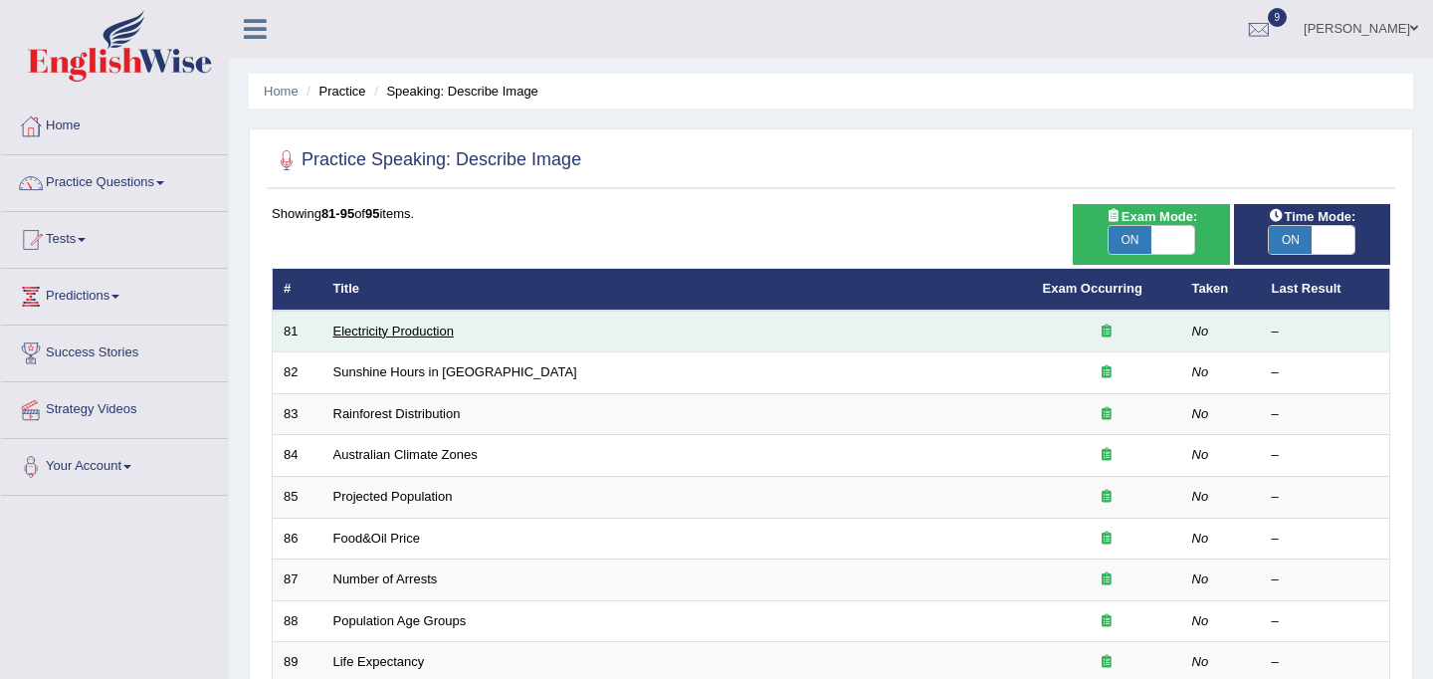
click at [439, 332] on link "Electricity Production" at bounding box center [393, 330] width 120 height 15
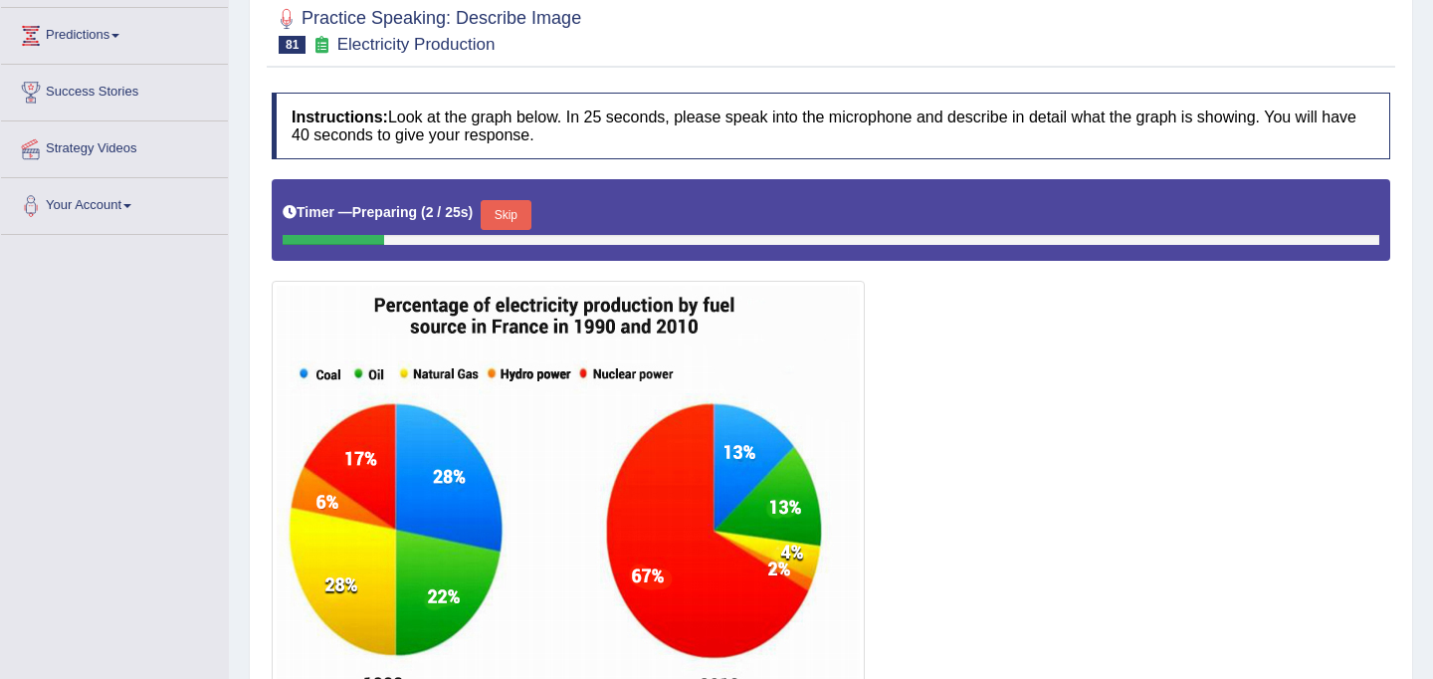
scroll to position [353, 0]
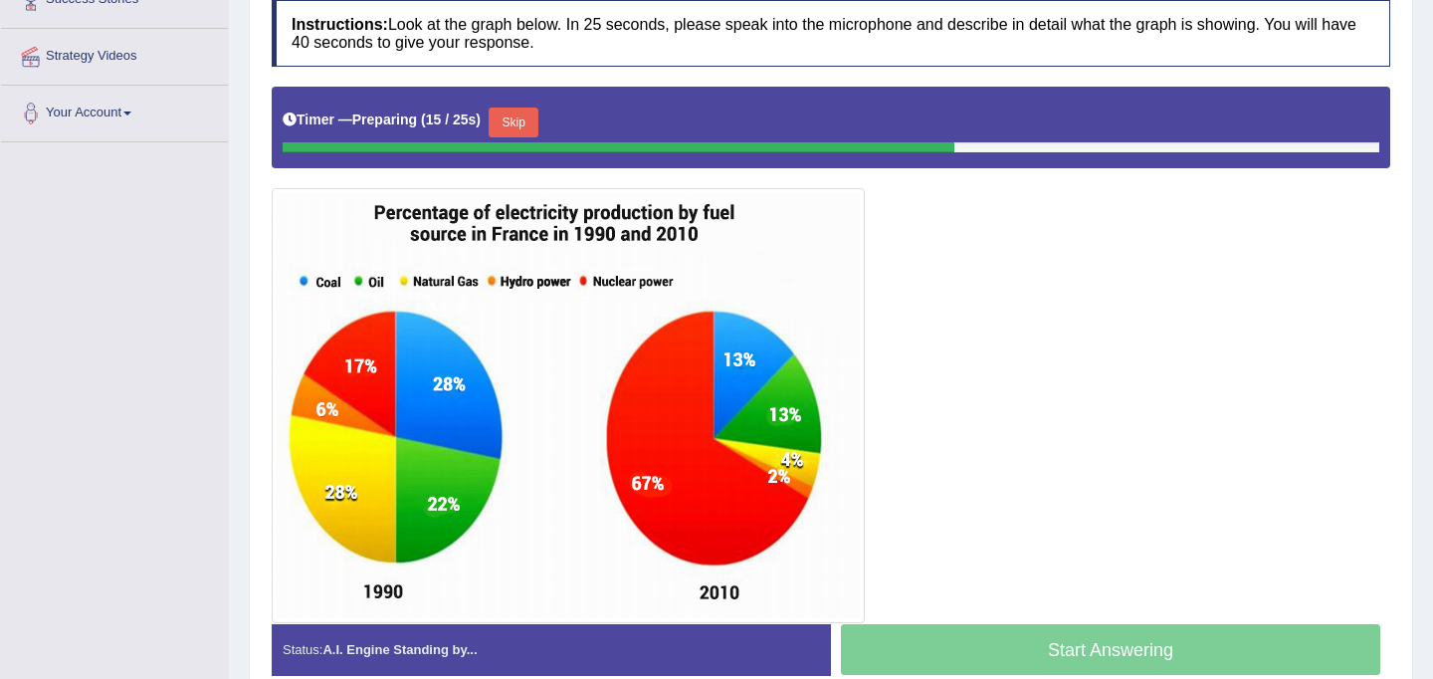
click at [528, 123] on button "Skip" at bounding box center [514, 122] width 50 height 30
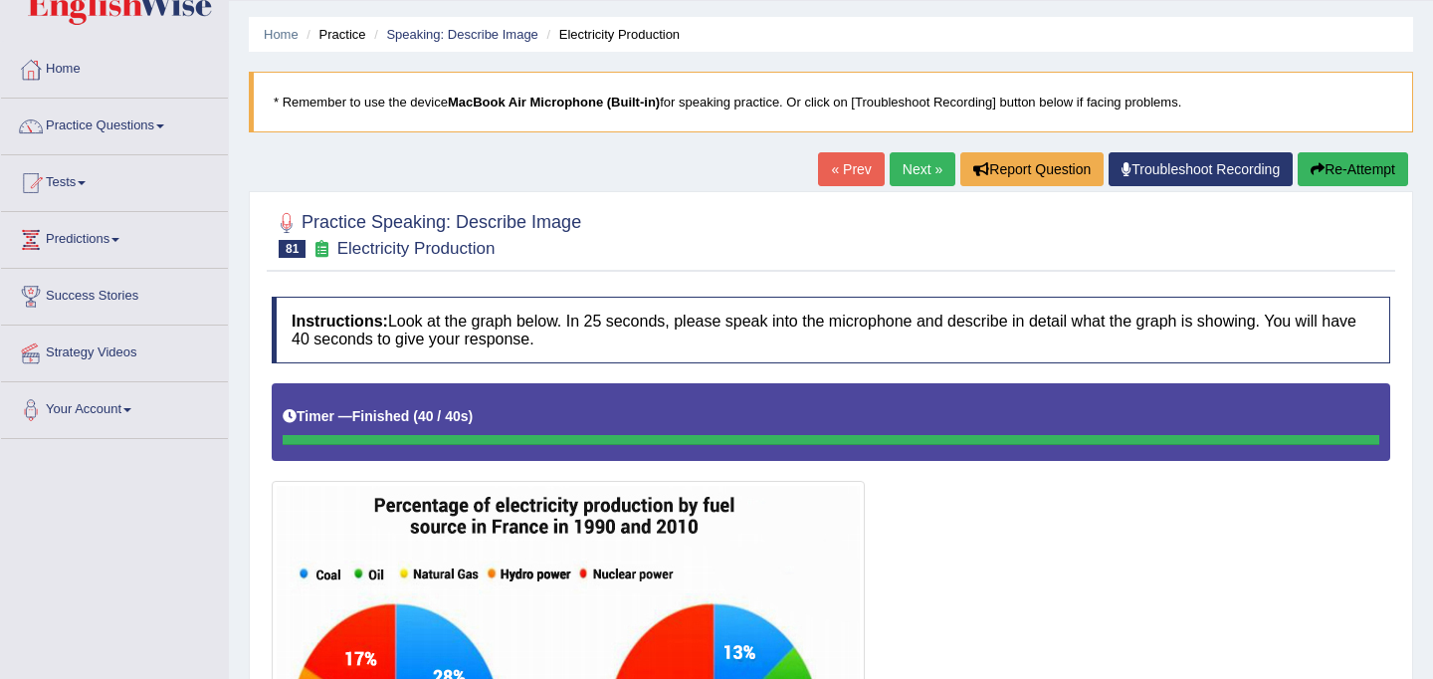
scroll to position [0, 0]
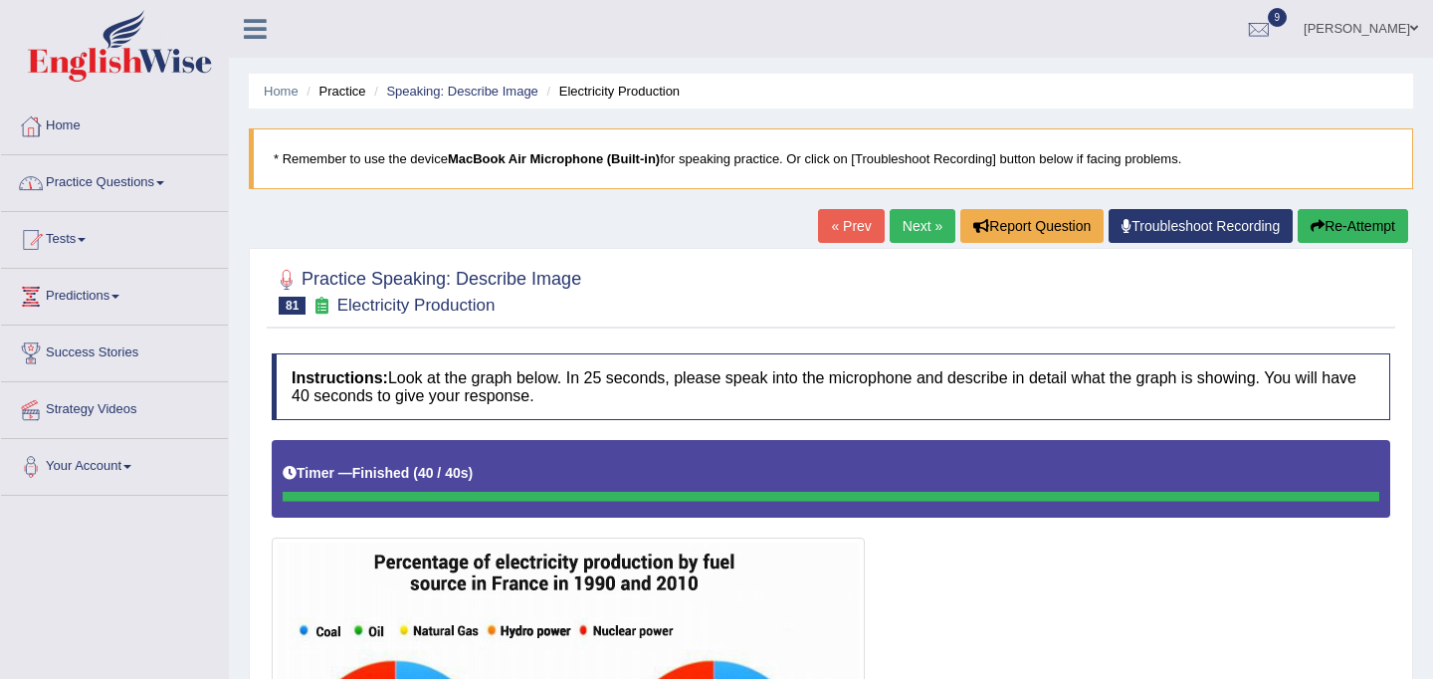
click at [162, 184] on link "Practice Questions" at bounding box center [114, 180] width 227 height 50
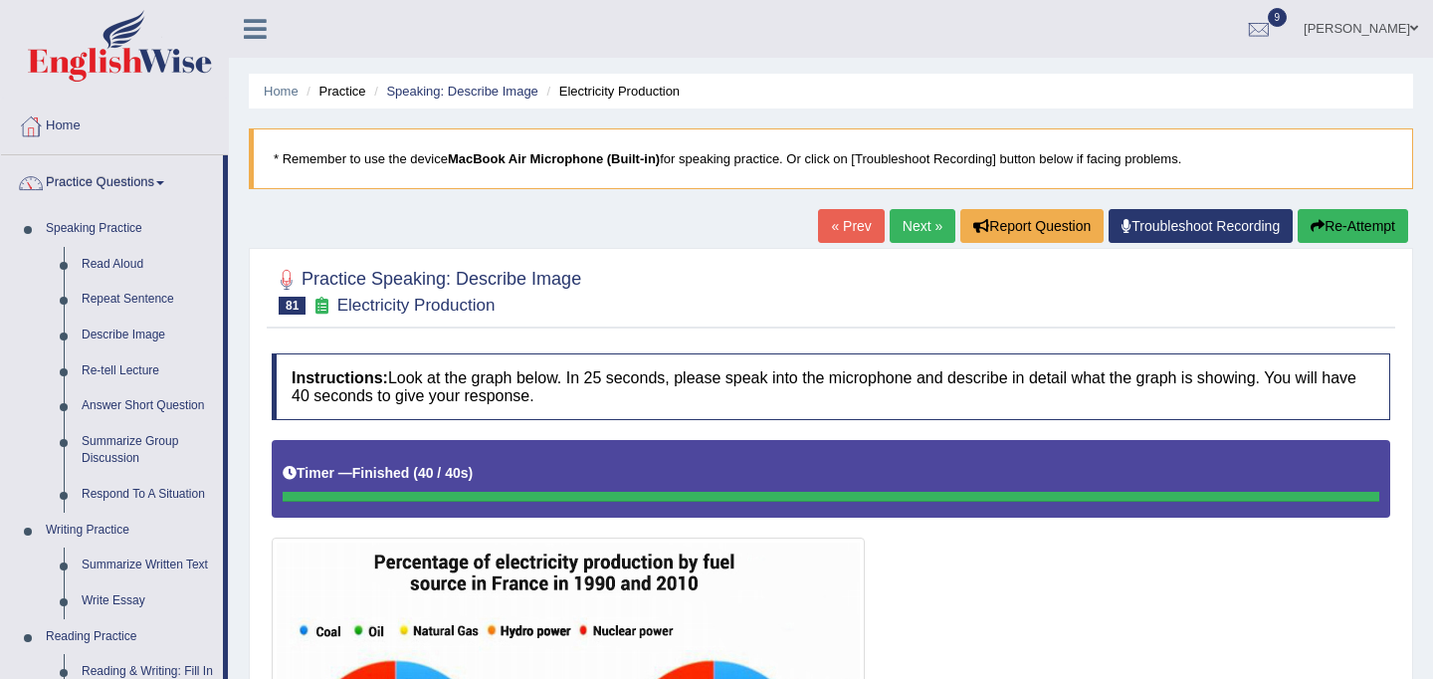
click at [908, 230] on link "Next »" at bounding box center [923, 226] width 66 height 34
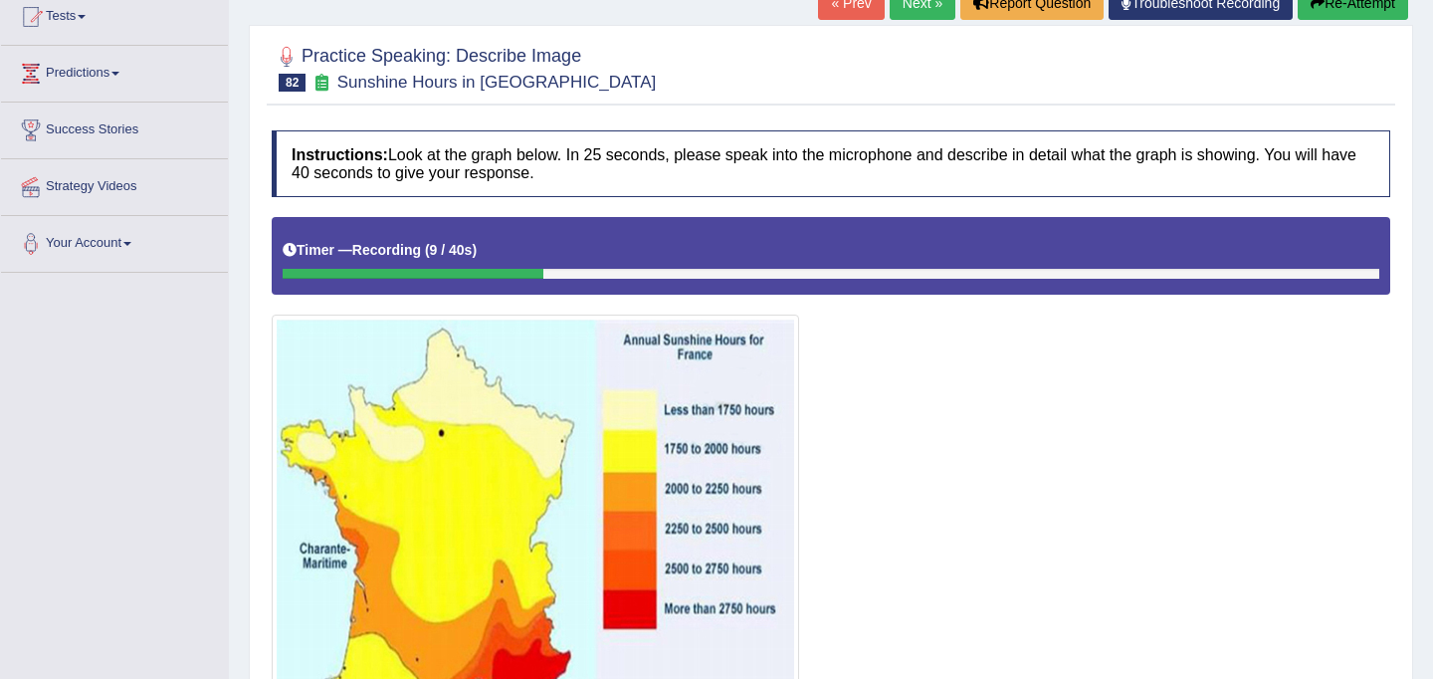
scroll to position [191, 0]
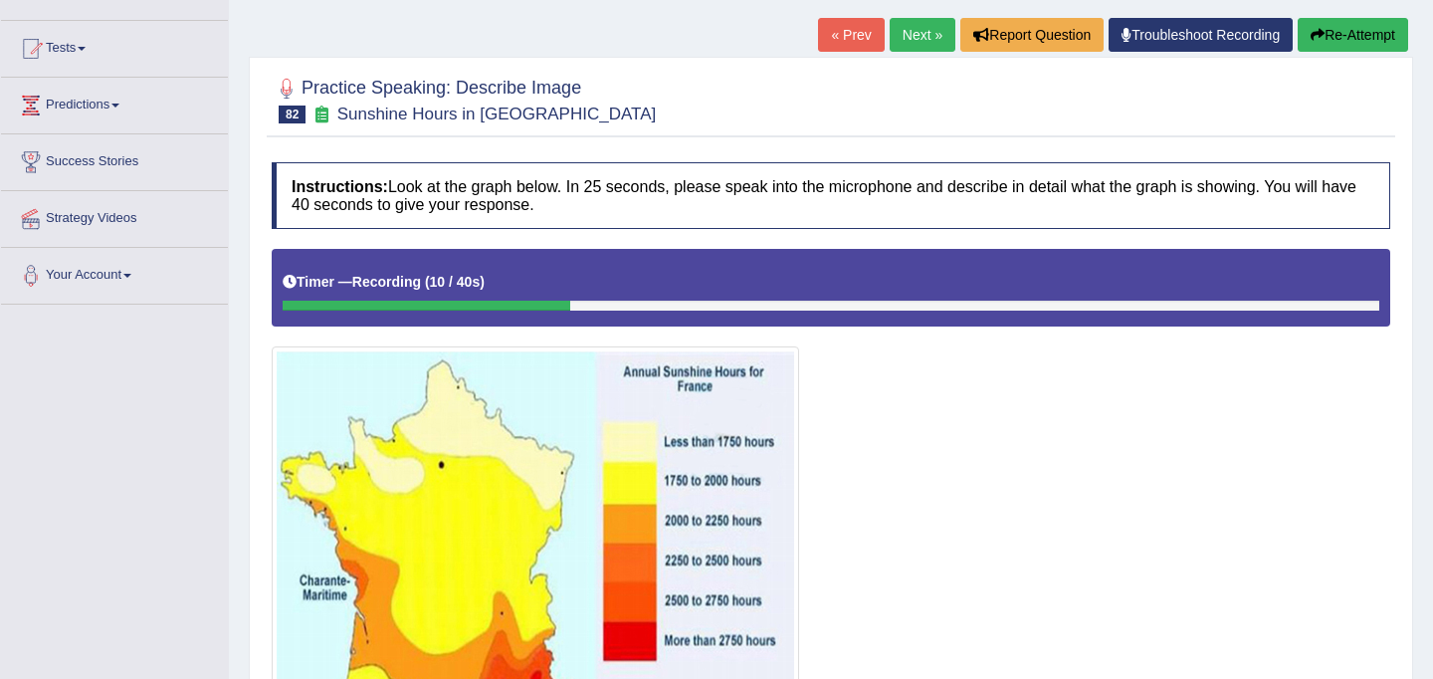
click at [1340, 30] on button "Re-Attempt" at bounding box center [1353, 35] width 110 height 34
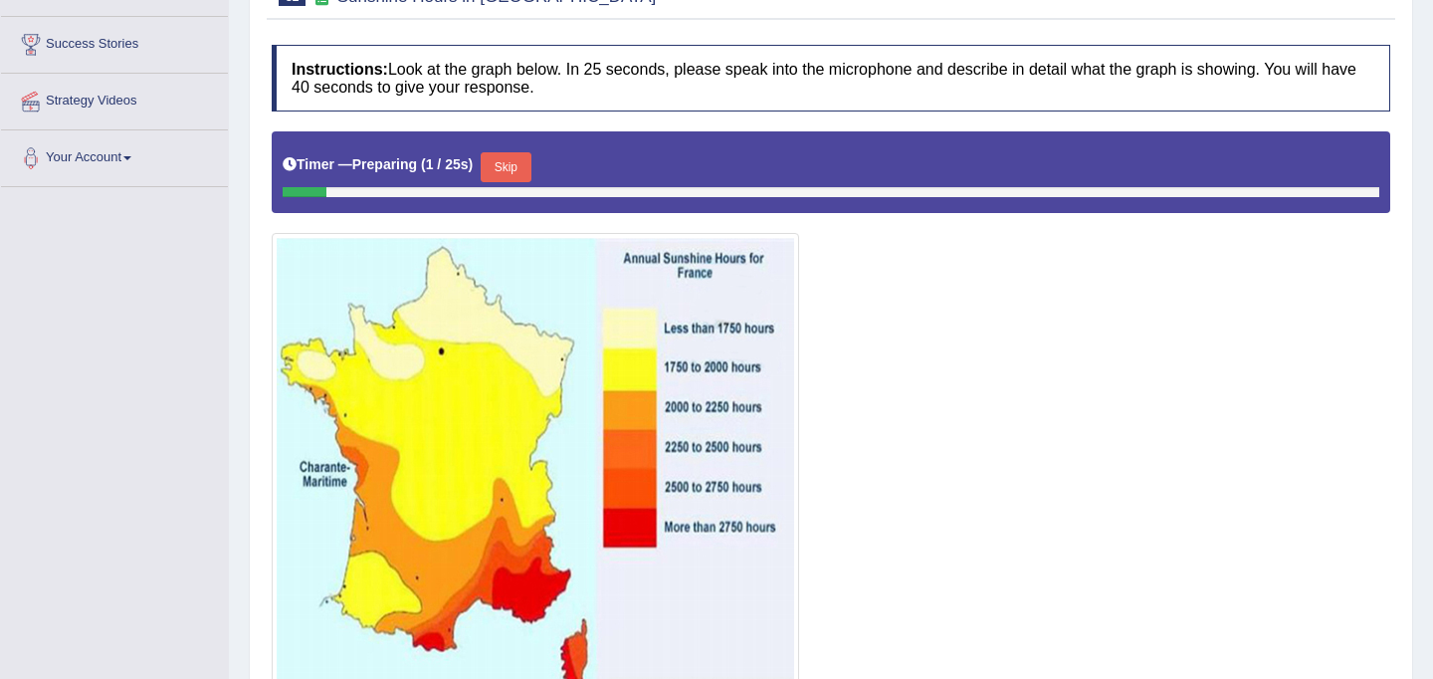
scroll to position [347, 0]
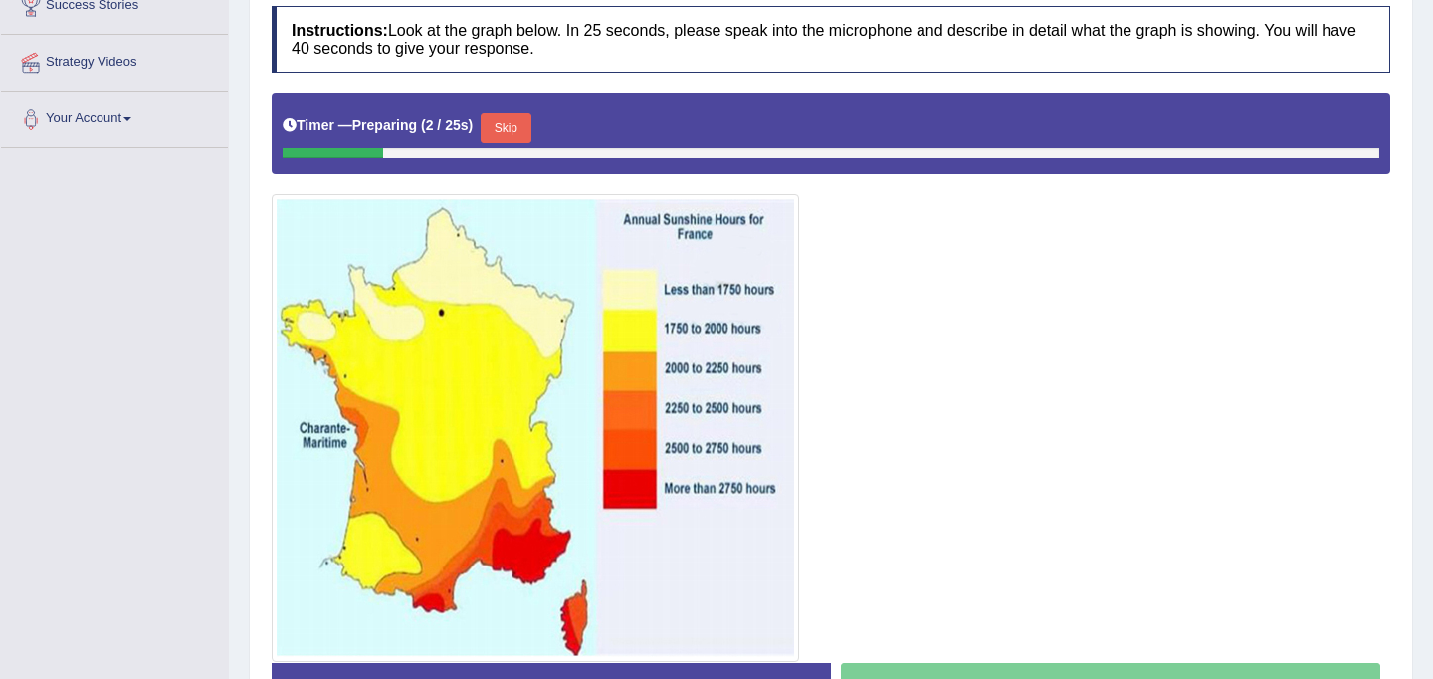
click at [521, 128] on button "Skip" at bounding box center [506, 128] width 50 height 30
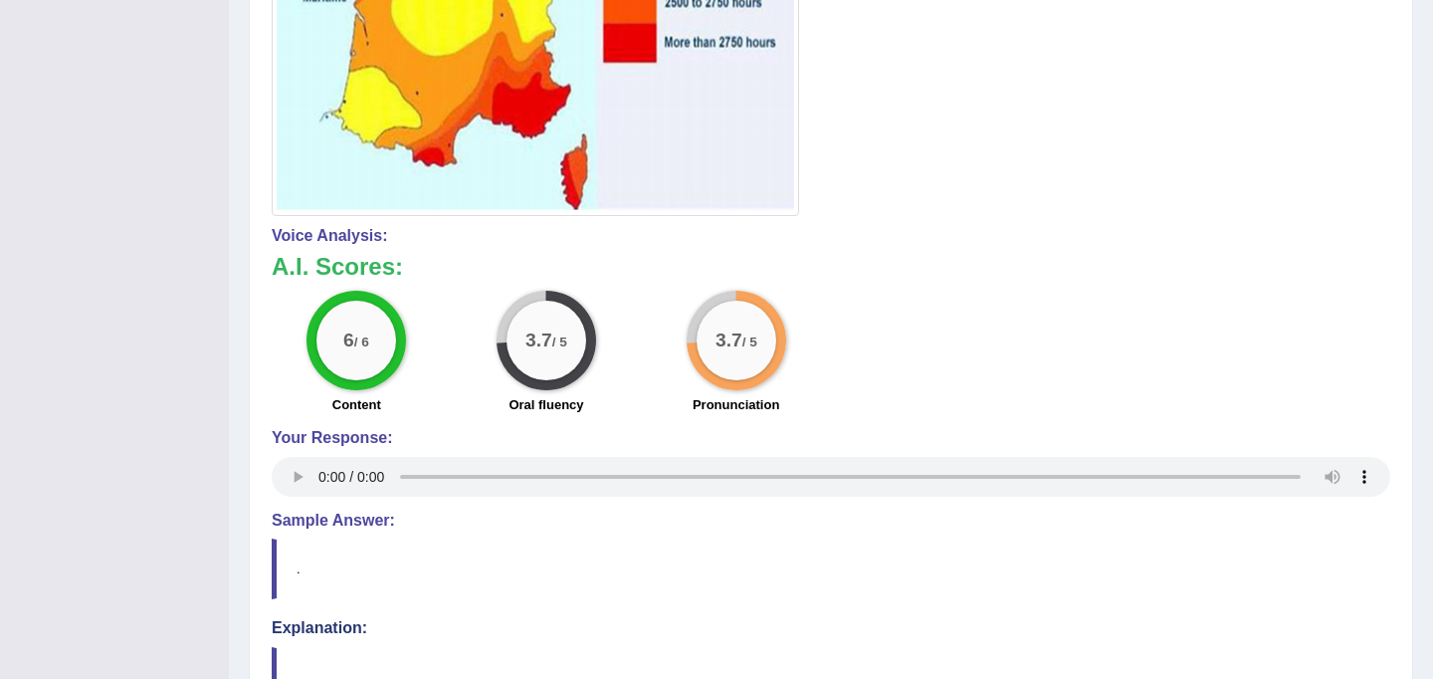
scroll to position [991, 0]
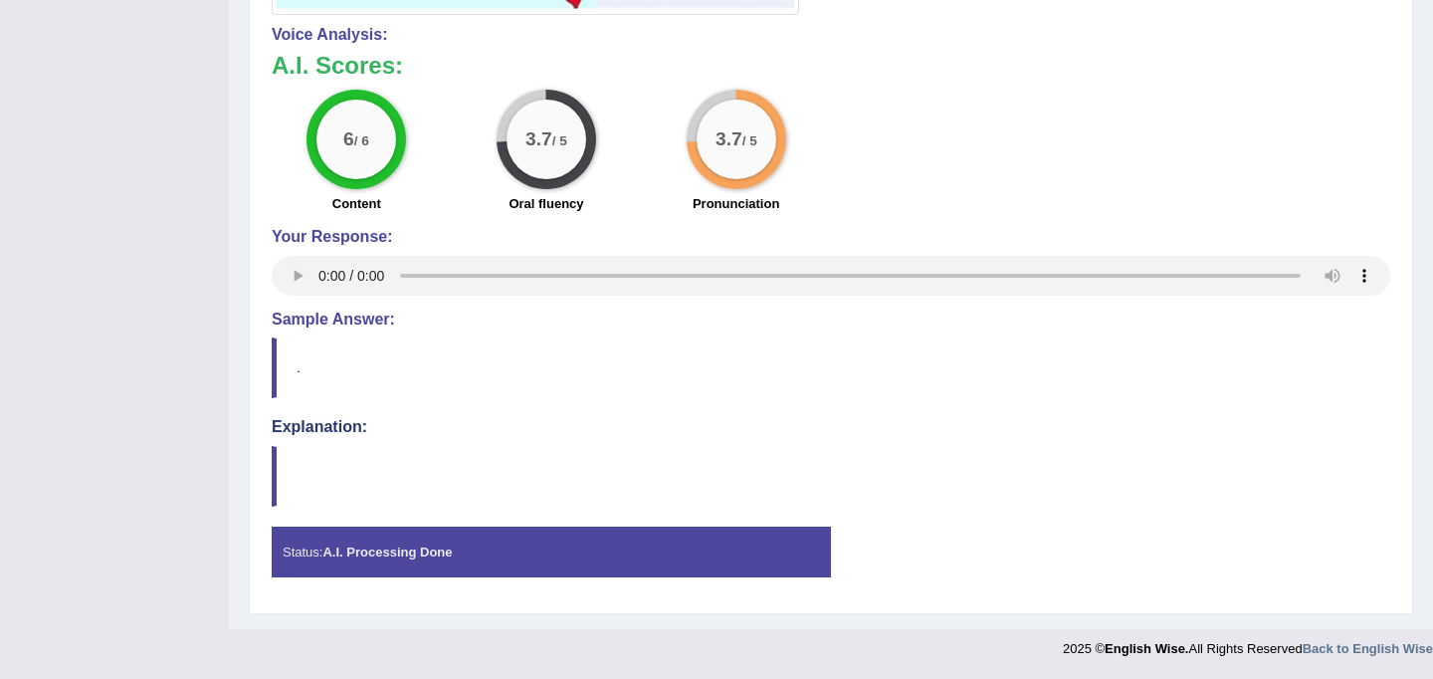
click at [411, 552] on strong "A.I. Processing Done" at bounding box center [386, 551] width 129 height 15
click at [318, 322] on h4 "Sample Answer:" at bounding box center [831, 320] width 1119 height 18
click at [318, 435] on h4 "Explanation:" at bounding box center [831, 427] width 1119 height 18
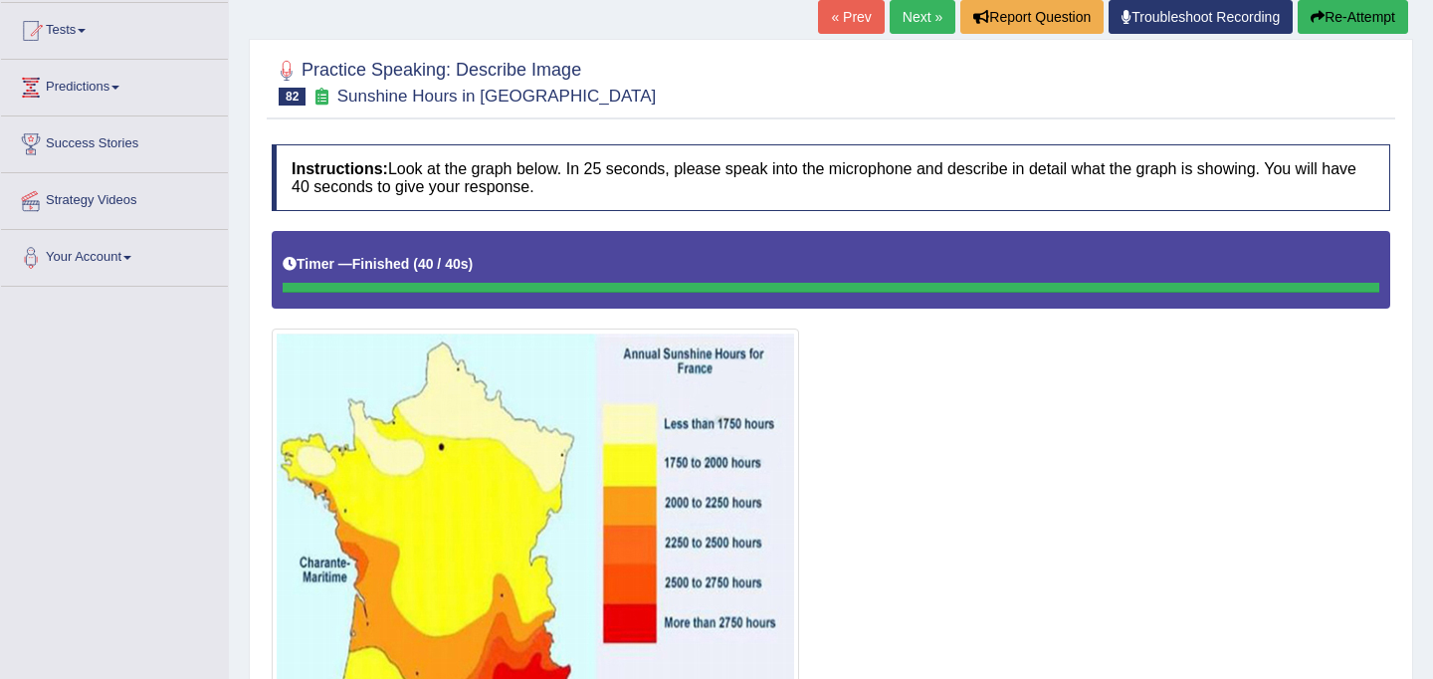
scroll to position [130, 0]
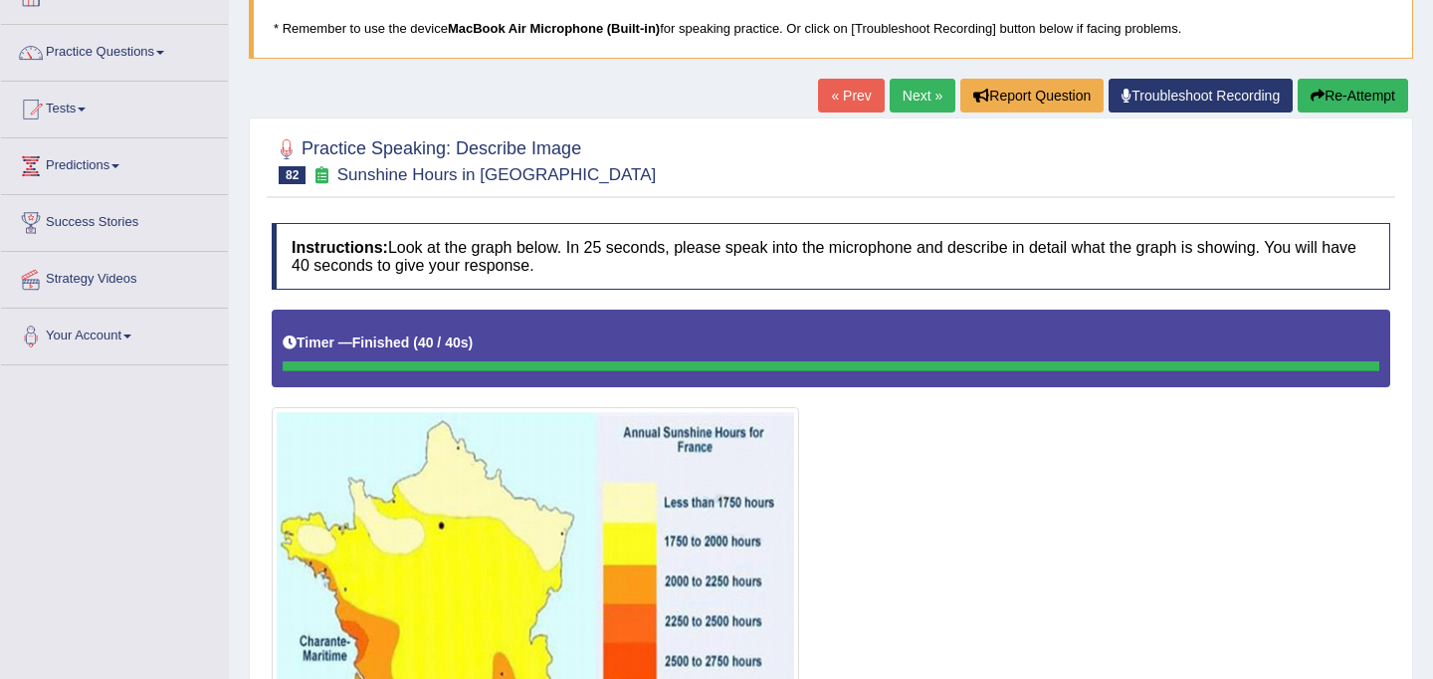
click at [914, 106] on link "Next »" at bounding box center [923, 96] width 66 height 34
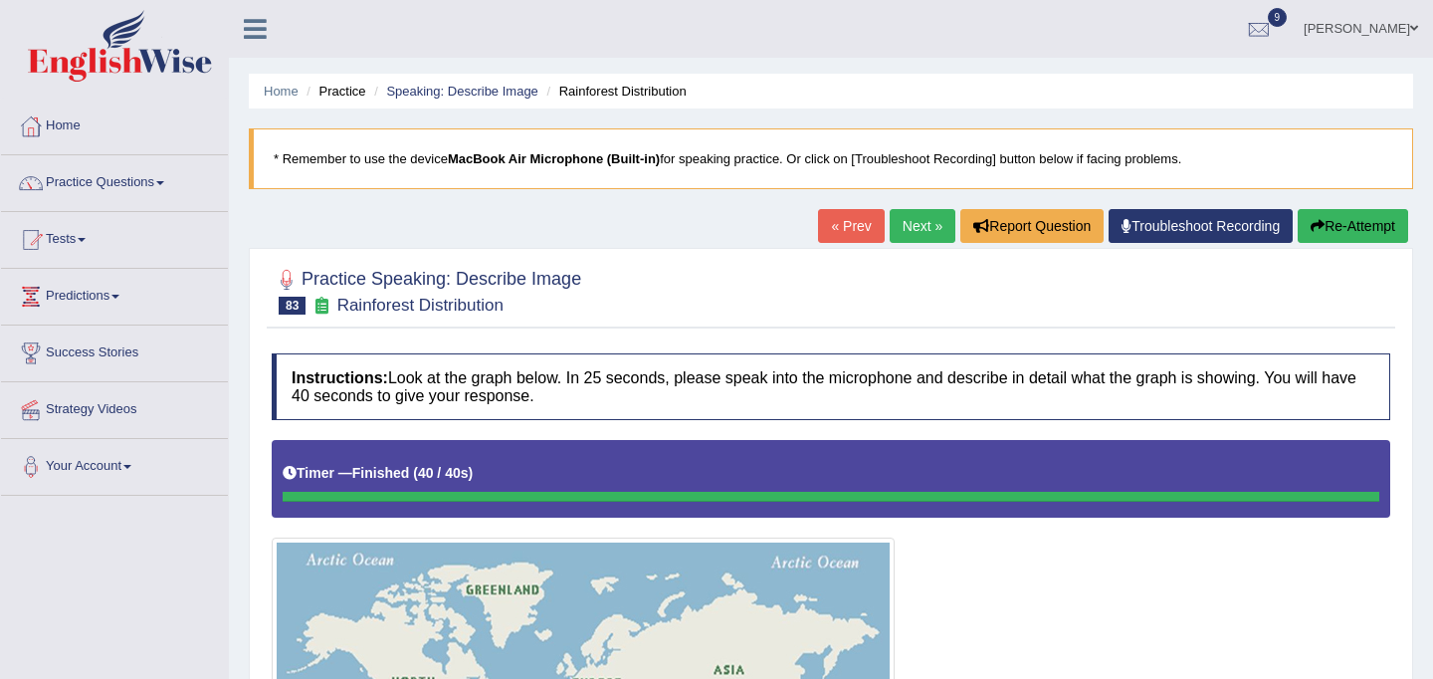
click at [918, 233] on link "Next »" at bounding box center [923, 226] width 66 height 34
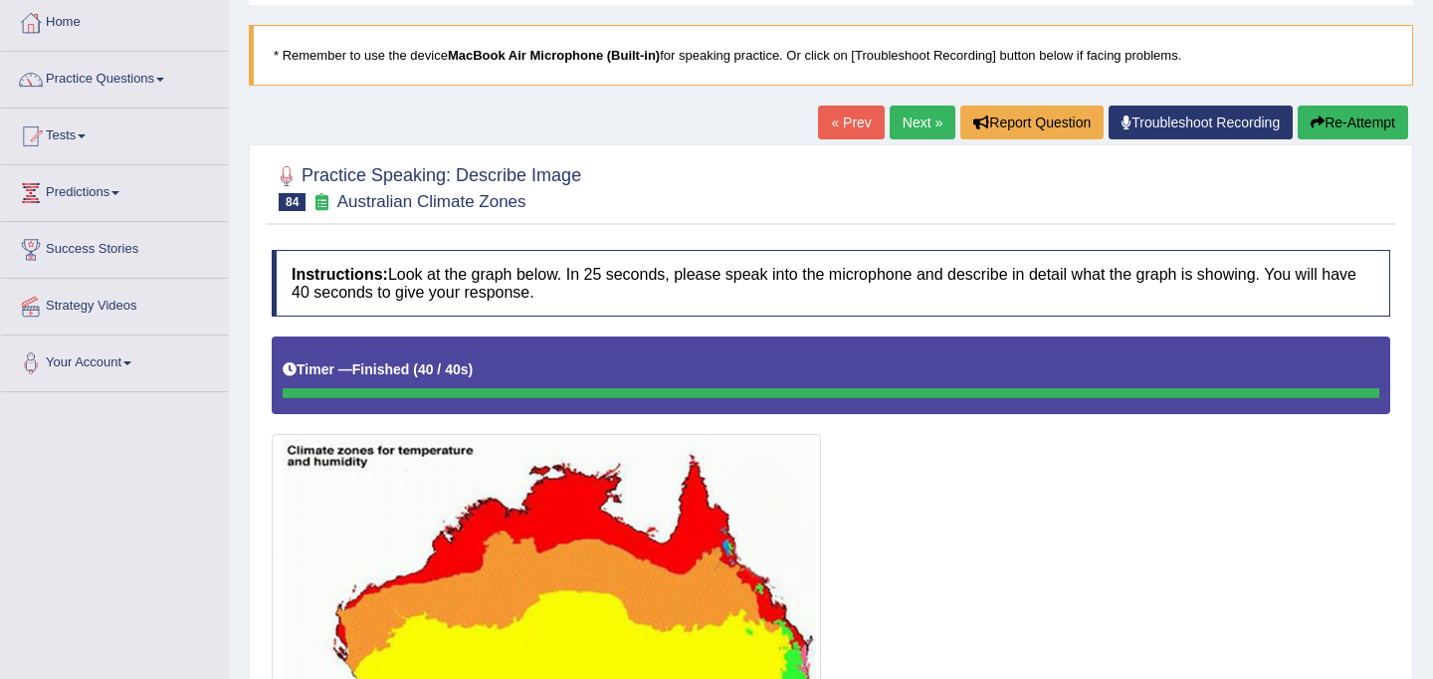
scroll to position [102, 0]
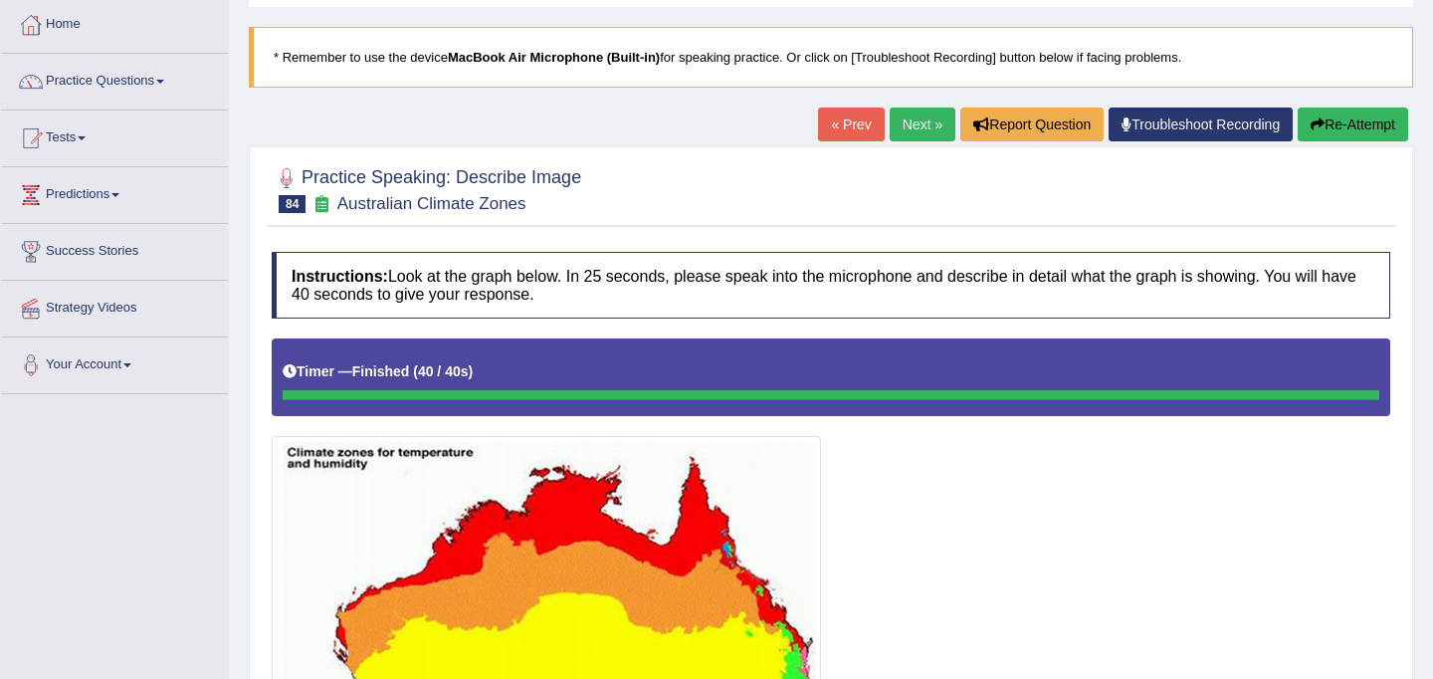
click at [912, 128] on link "Next »" at bounding box center [923, 124] width 66 height 34
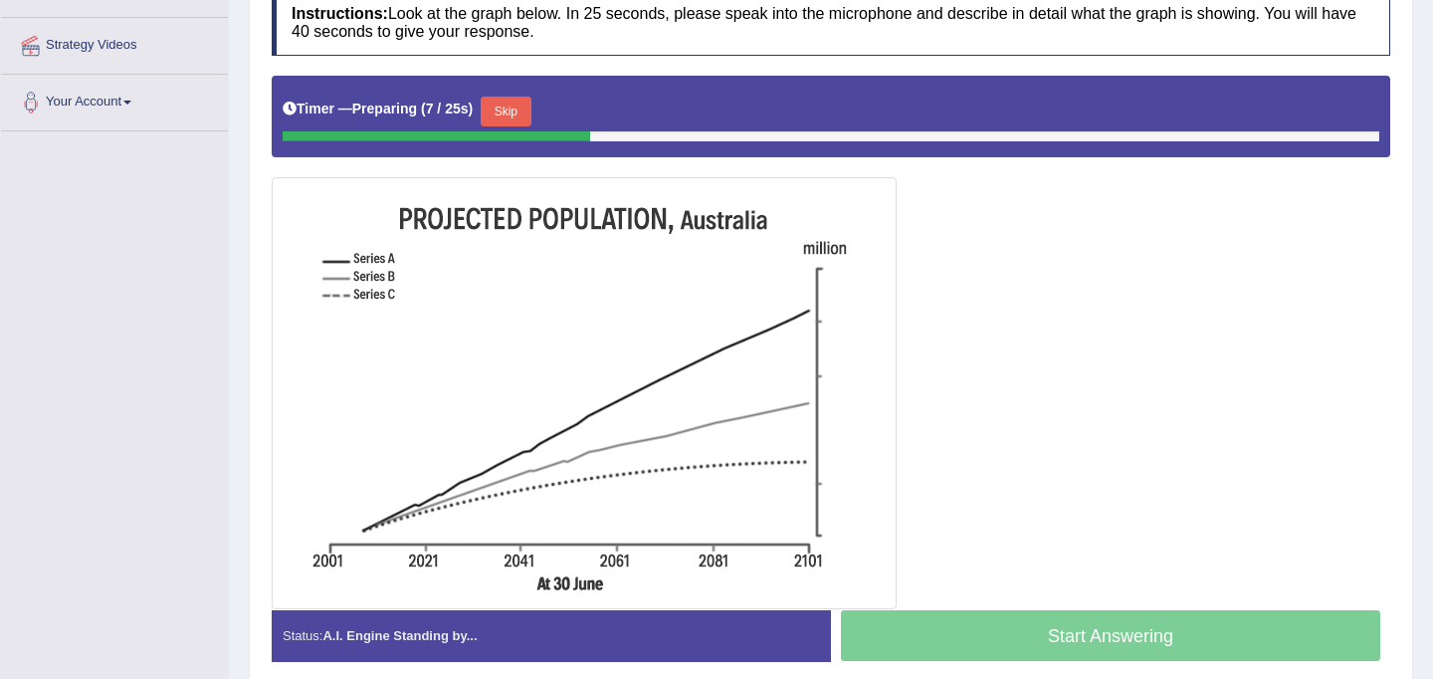
scroll to position [363, 0]
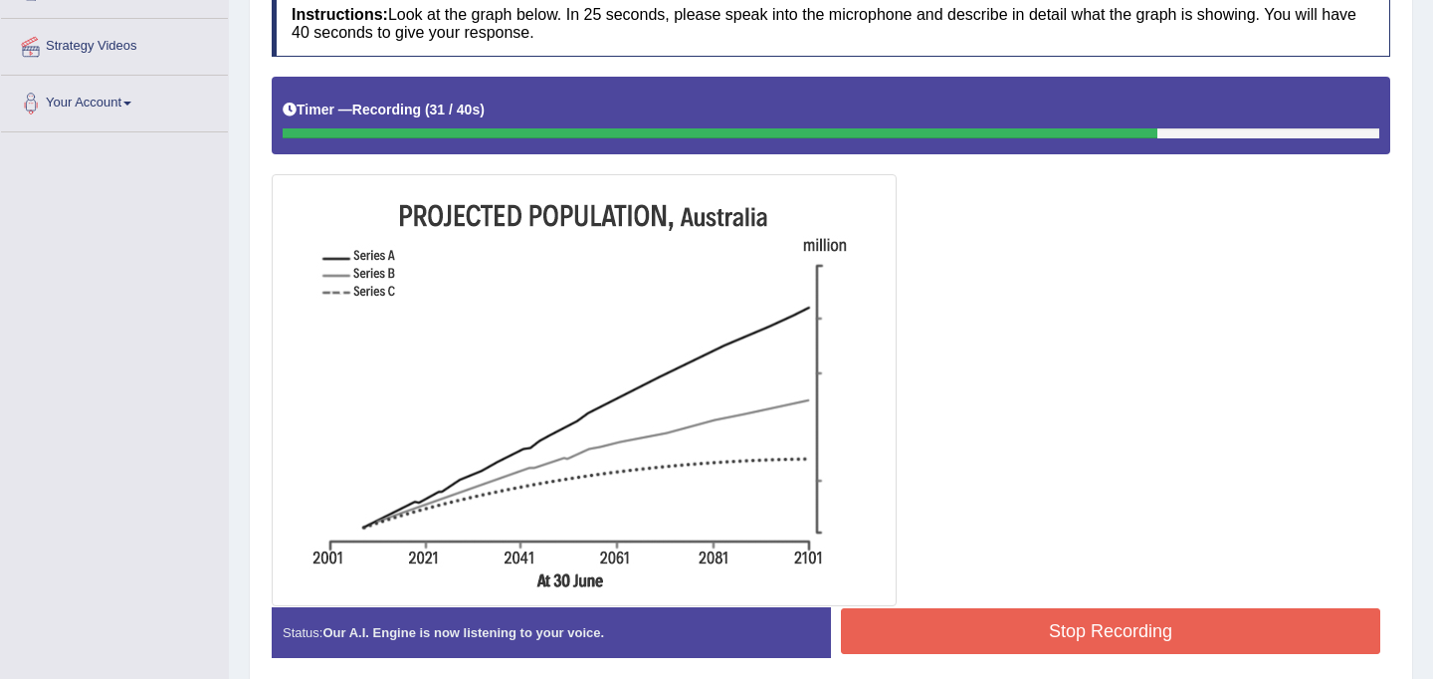
click at [994, 630] on button "Stop Recording" at bounding box center [1110, 631] width 539 height 46
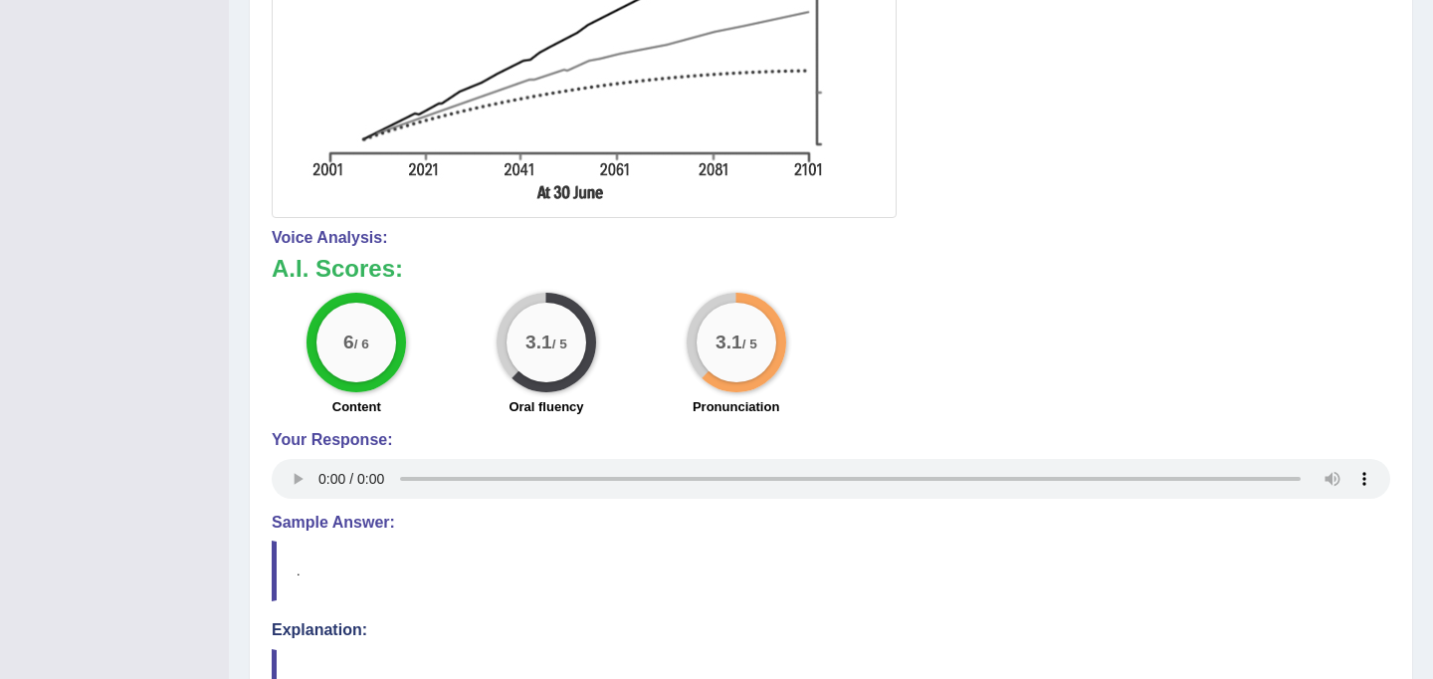
scroll to position [757, 0]
